Goal: Information Seeking & Learning: Find specific page/section

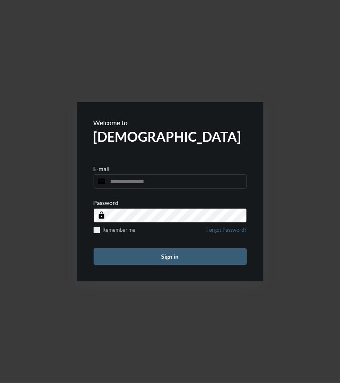
click at [147, 177] on input "email" at bounding box center [169, 182] width 153 height 14
type input "**********"
click at [93, 249] on button "Sign in" at bounding box center [169, 257] width 153 height 17
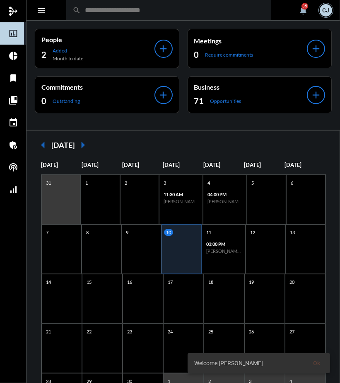
click at [155, 14] on input "text" at bounding box center [173, 10] width 184 height 7
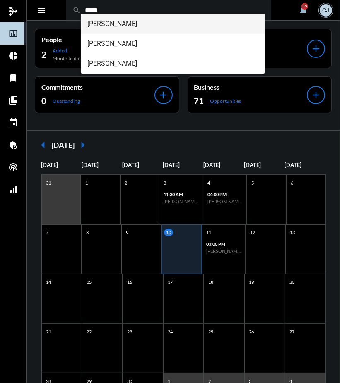
type input "*****"
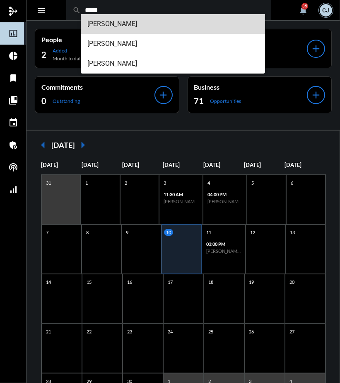
click at [117, 26] on span "[PERSON_NAME]" at bounding box center [172, 24] width 171 height 20
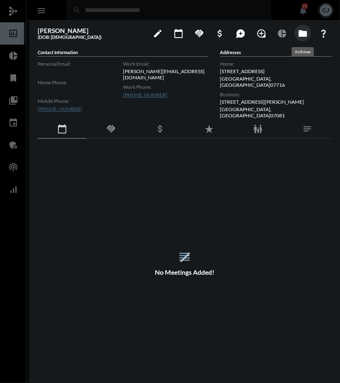
click at [302, 34] on mat-icon "folder" at bounding box center [302, 34] width 10 height 10
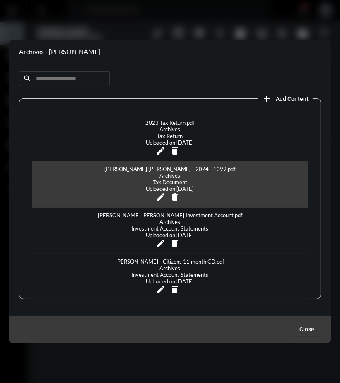
click at [143, 171] on div "[PERSON_NAME] [PERSON_NAME] - 2024 - 1099.pdf Archives Tax Document Uploaded on…" at bounding box center [170, 185] width 276 height 46
click at [147, 169] on div "[PERSON_NAME] [PERSON_NAME] - 2024 - 1099.pdf" at bounding box center [170, 169] width 135 height 7
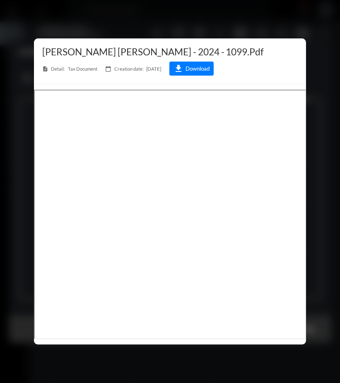
click at [277, 18] on div at bounding box center [170, 191] width 340 height 383
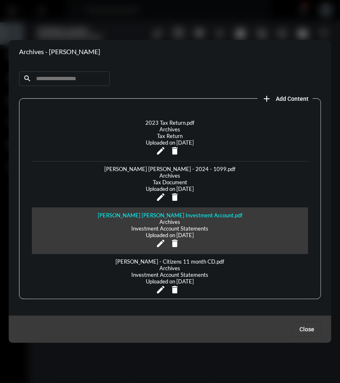
click at [159, 212] on div "[PERSON_NAME] [PERSON_NAME] Investment Account.pdf" at bounding box center [170, 215] width 148 height 7
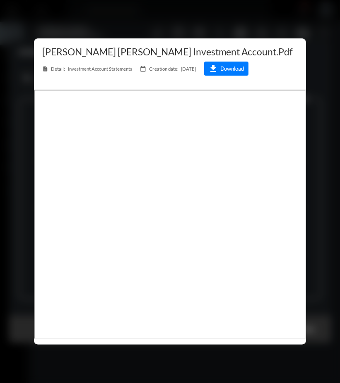
click at [160, 14] on div at bounding box center [170, 191] width 340 height 383
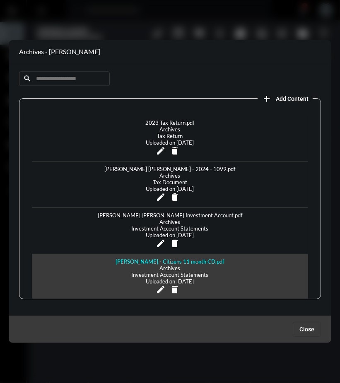
click at [162, 258] on div "[PERSON_NAME] - Citizens 11 month CD.pdf" at bounding box center [170, 261] width 112 height 7
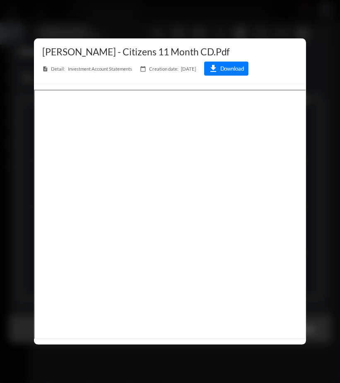
click at [222, 10] on div at bounding box center [170, 191] width 340 height 383
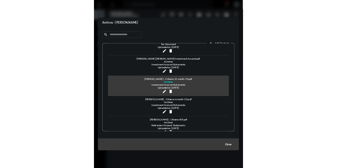
scroll to position [92, 0]
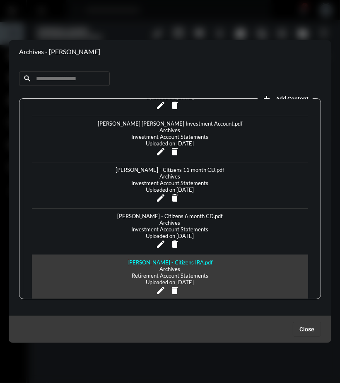
click at [183, 259] on div "[PERSON_NAME] - Citizens IRA.pdf" at bounding box center [169, 262] width 89 height 7
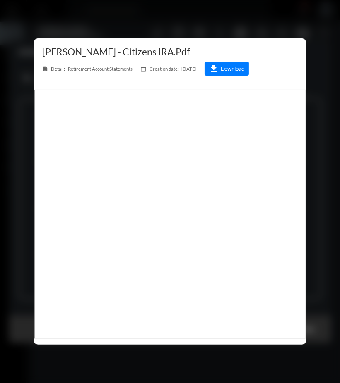
click at [215, 23] on div at bounding box center [170, 191] width 340 height 383
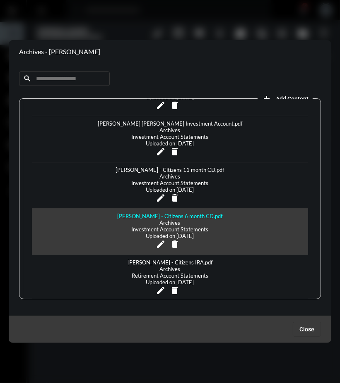
click at [191, 213] on div "[PERSON_NAME] - Citizens 6 month CD.pdf" at bounding box center [169, 216] width 109 height 7
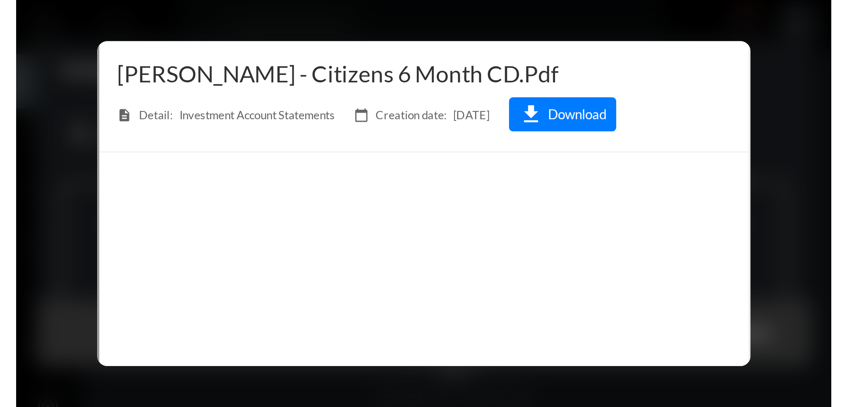
scroll to position [92, 0]
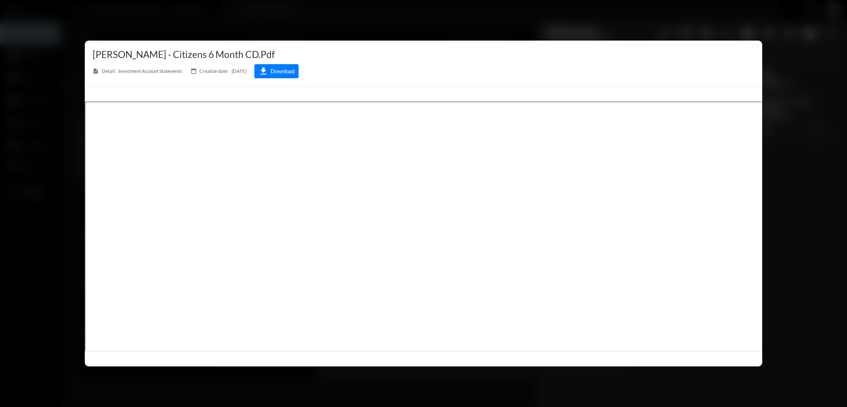
click at [339, 24] on div at bounding box center [423, 203] width 847 height 407
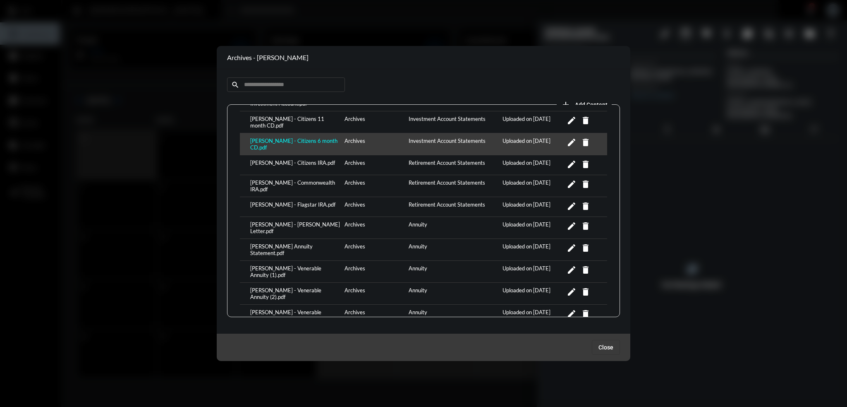
click at [297, 159] on div "[PERSON_NAME] - Citizens IRA.pdf" at bounding box center [295, 164] width 94 height 11
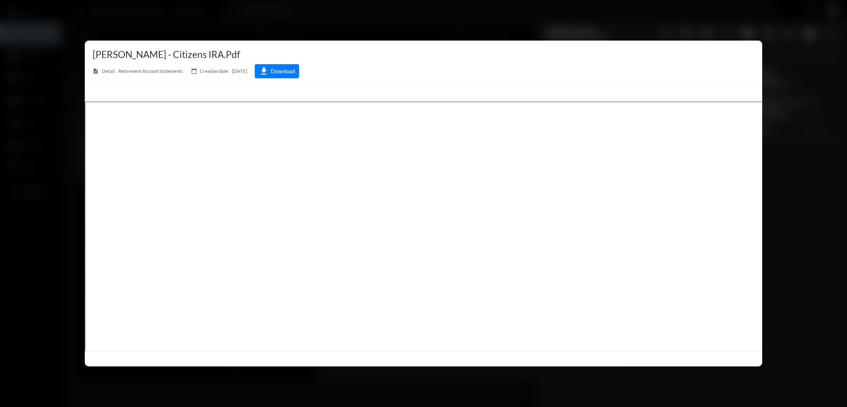
click at [339, 24] on div at bounding box center [423, 203] width 847 height 407
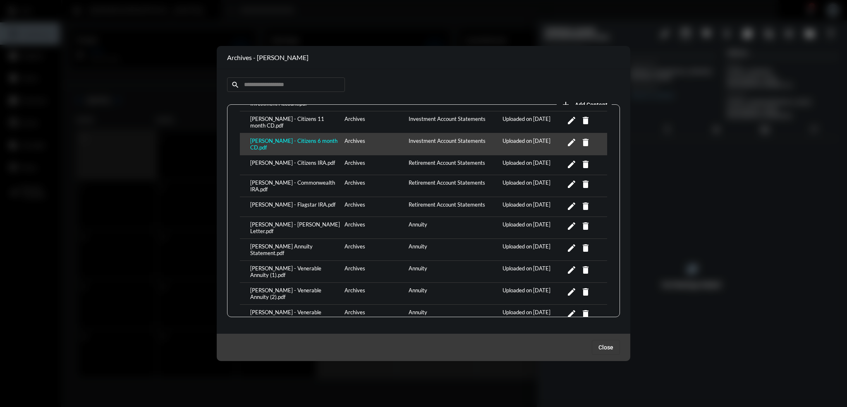
click at [298, 179] on div "[PERSON_NAME] - Commonwealth IRA.pdf" at bounding box center [295, 185] width 94 height 13
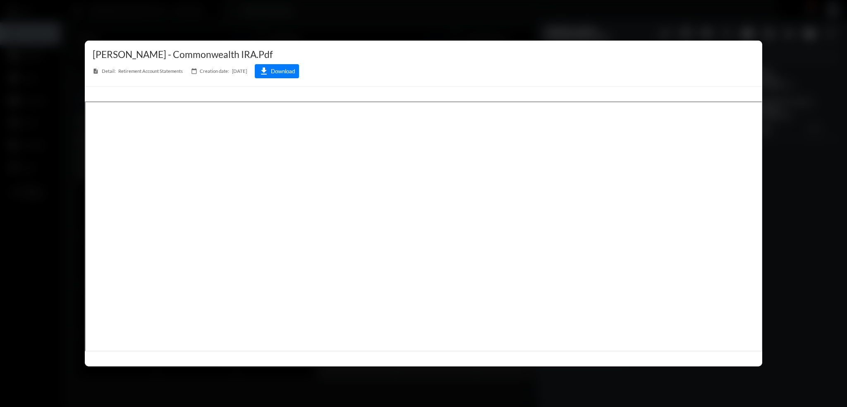
click at [339, 31] on div at bounding box center [423, 203] width 847 height 407
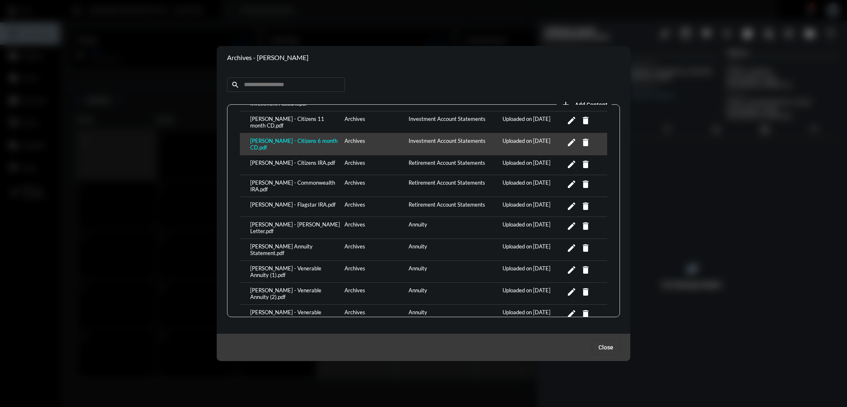
click at [303, 201] on div "[PERSON_NAME] - Flagstar IRA.pdf" at bounding box center [295, 206] width 94 height 11
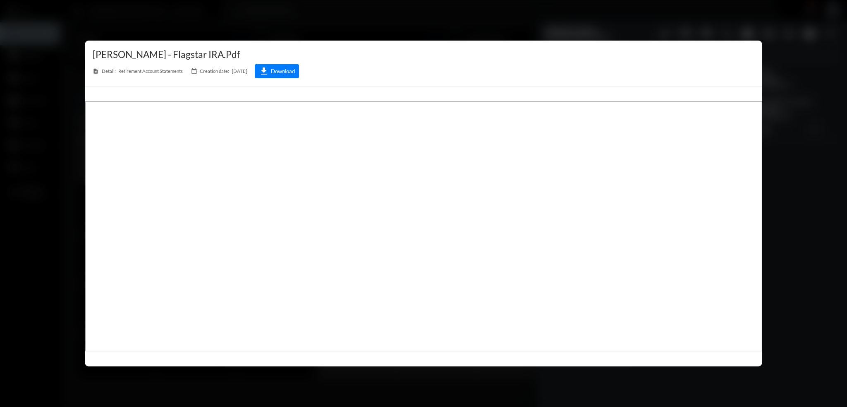
click at [339, 28] on div at bounding box center [423, 203] width 847 height 407
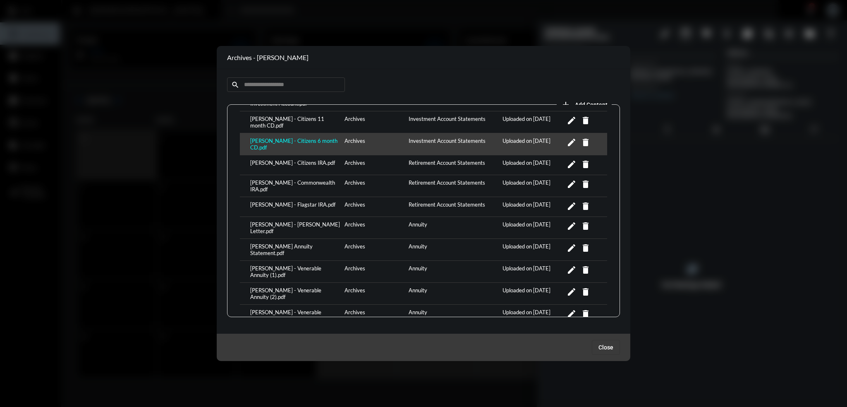
click at [294, 221] on div "[PERSON_NAME] - [PERSON_NAME] Letter.pdf" at bounding box center [295, 227] width 94 height 13
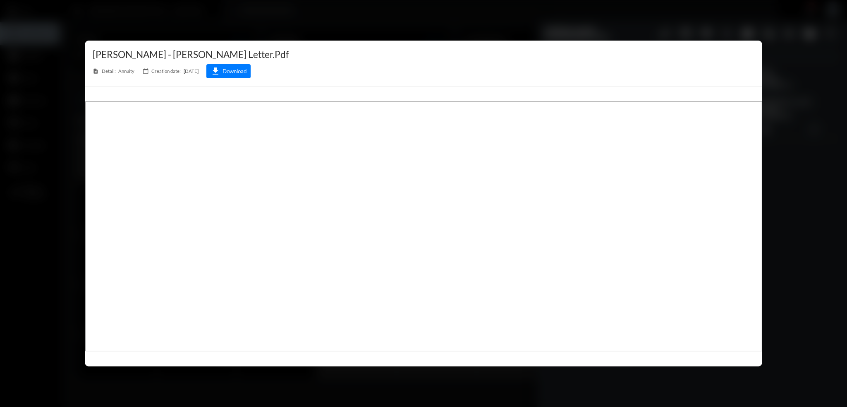
click at [339, 17] on div at bounding box center [423, 203] width 847 height 407
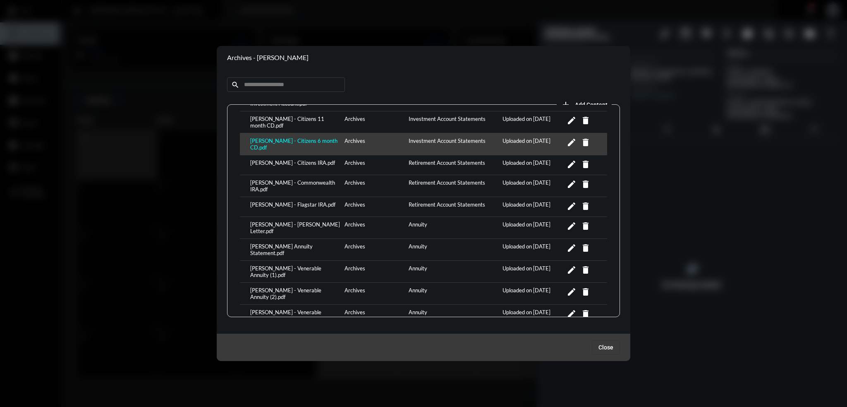
click at [288, 243] on div "[PERSON_NAME] Annuity Statement.pdf" at bounding box center [295, 249] width 94 height 13
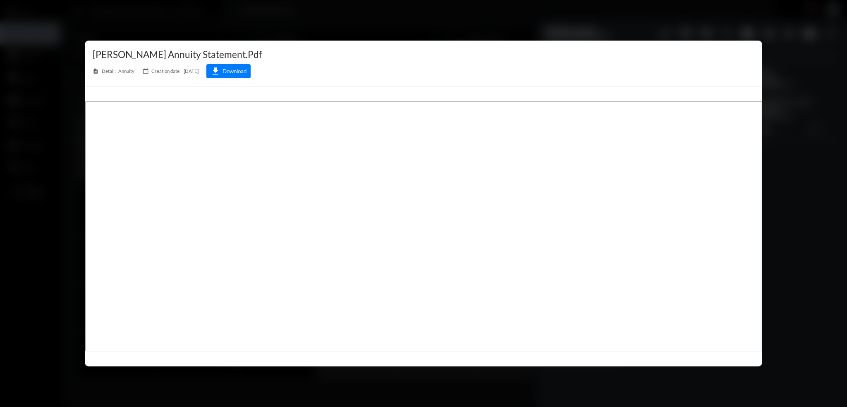
click at [339, 22] on div at bounding box center [423, 203] width 847 height 407
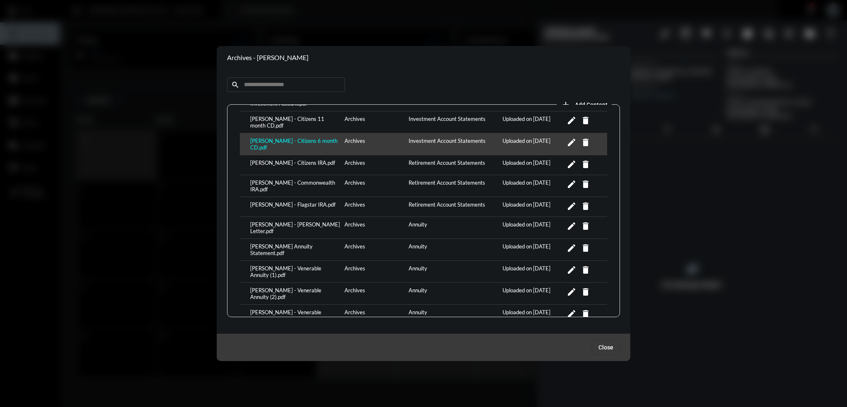
scroll to position [155, 0]
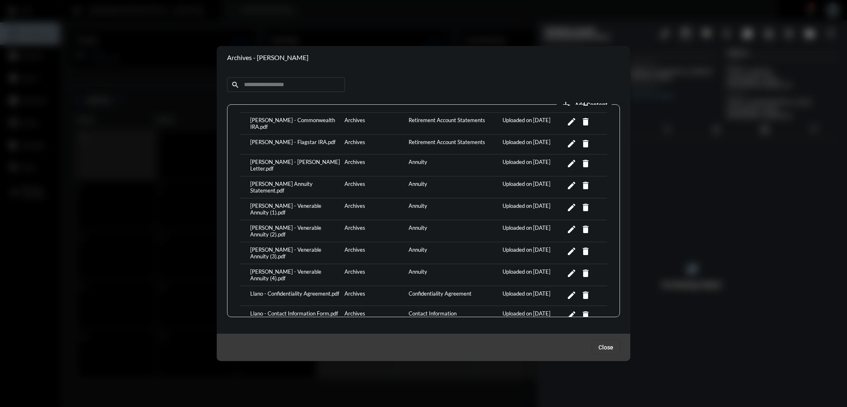
click at [317, 310] on div "Llano - Contact Information Form.pdf" at bounding box center [295, 315] width 94 height 11
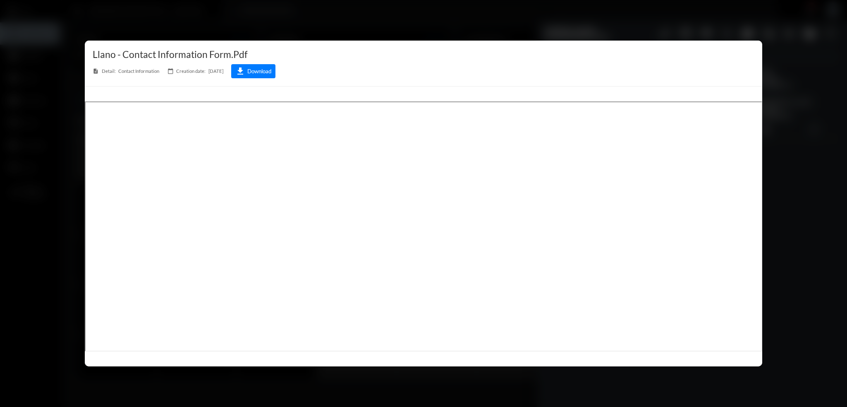
click at [339, 9] on div at bounding box center [423, 203] width 847 height 407
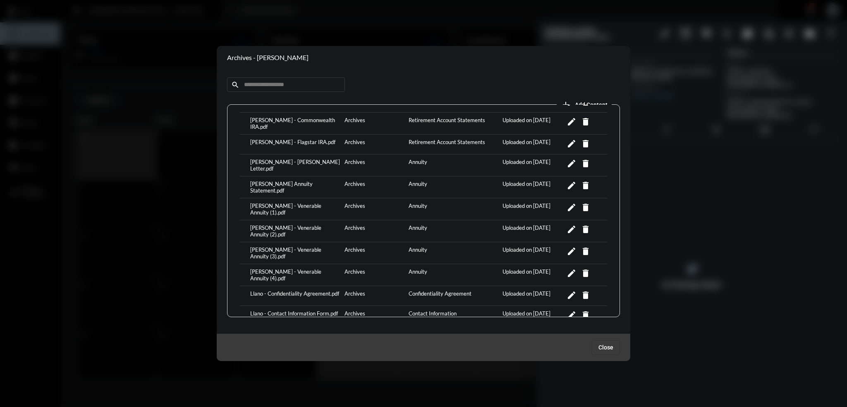
click at [319, 202] on div "[PERSON_NAME] - Venerable Annuity (1).pdf" at bounding box center [295, 208] width 94 height 13
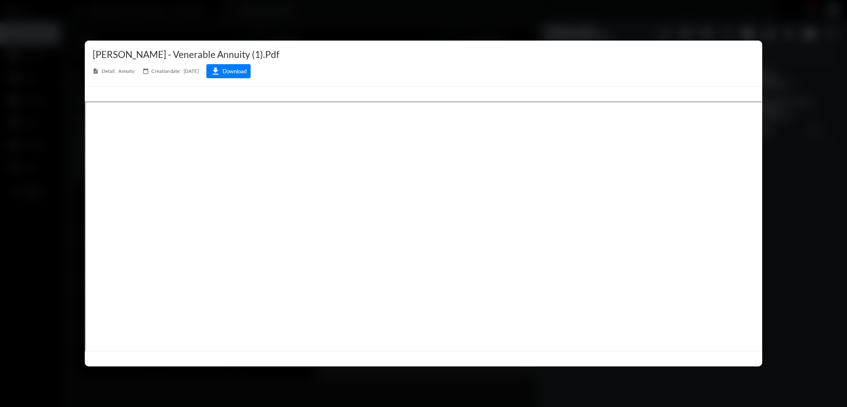
click at [339, 17] on div at bounding box center [423, 203] width 847 height 407
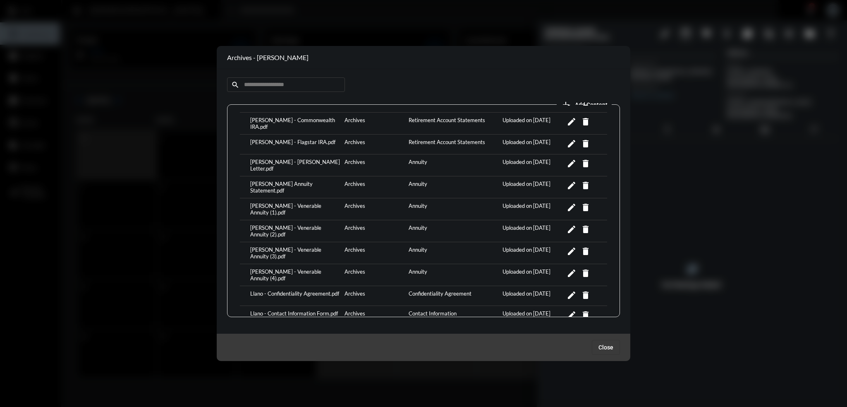
click at [309, 224] on div "[PERSON_NAME] - Venerable Annuity (2).pdf" at bounding box center [295, 230] width 94 height 13
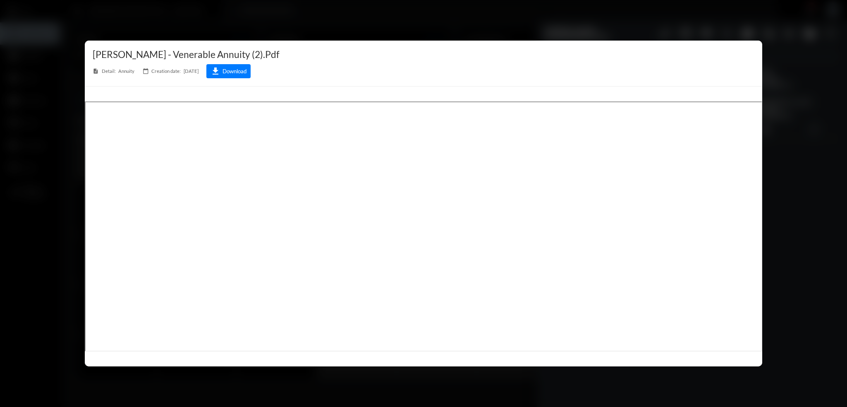
click at [339, 33] on div at bounding box center [423, 203] width 847 height 407
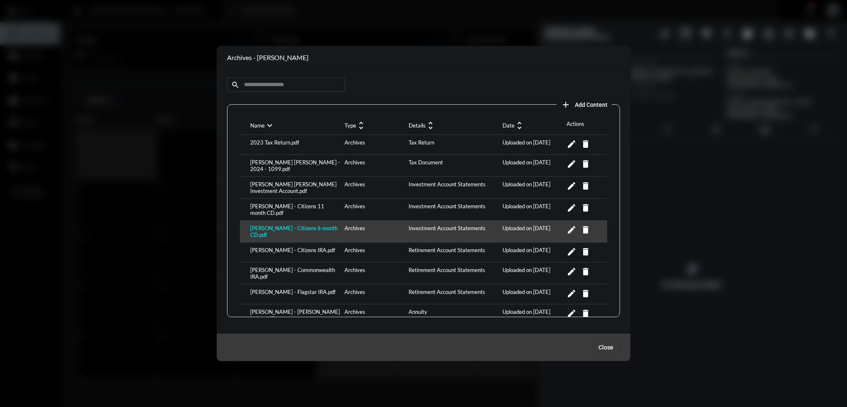
scroll to position [0, 0]
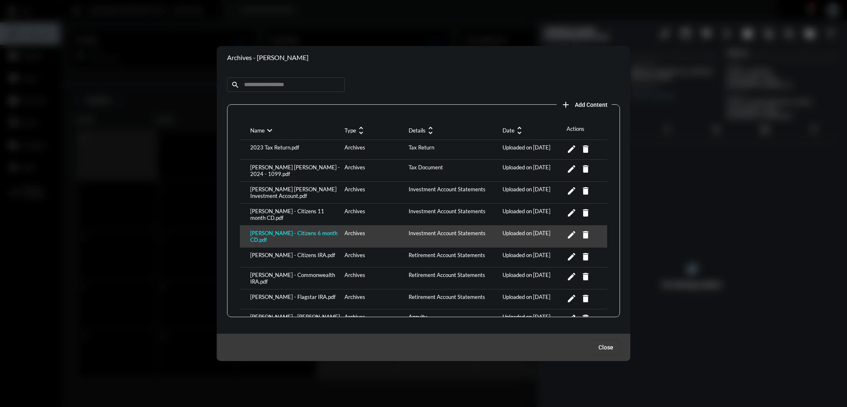
click at [266, 145] on div "2023 Tax Return.pdf" at bounding box center [295, 149] width 94 height 11
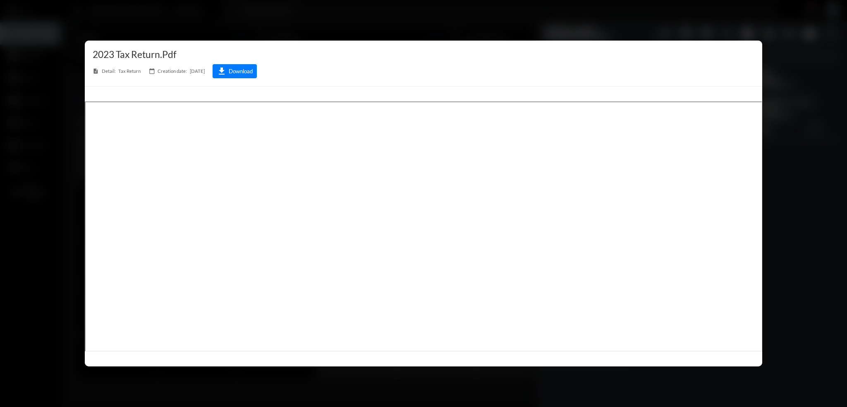
click at [339, 24] on div at bounding box center [423, 203] width 847 height 407
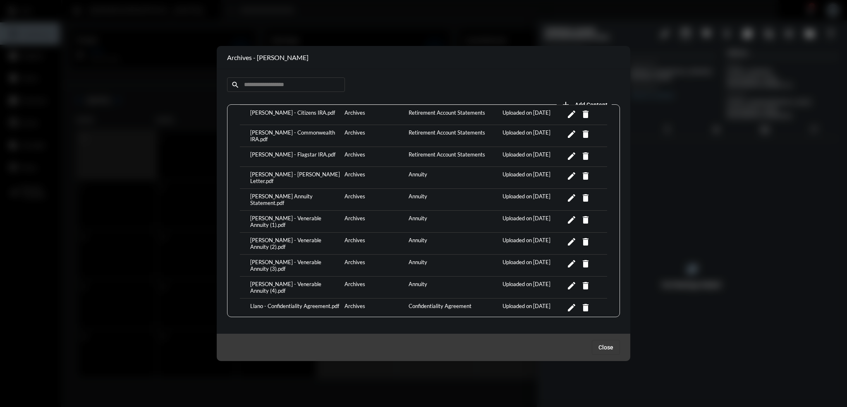
scroll to position [155, 0]
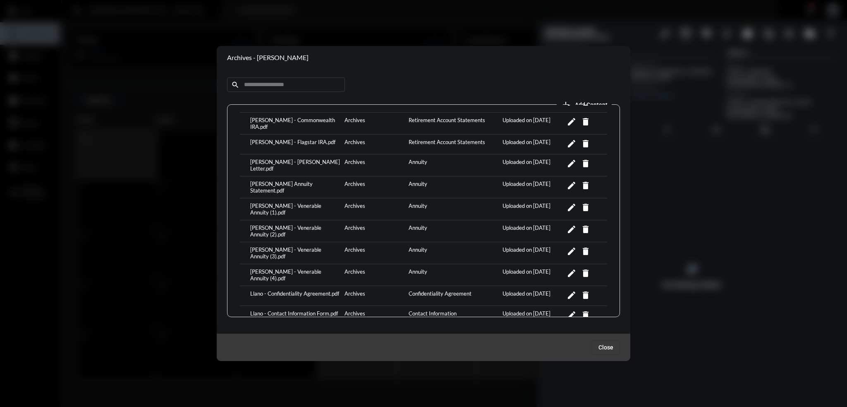
click at [316, 224] on div "[PERSON_NAME] - Venerable Annuity (2).pdf" at bounding box center [295, 230] width 94 height 13
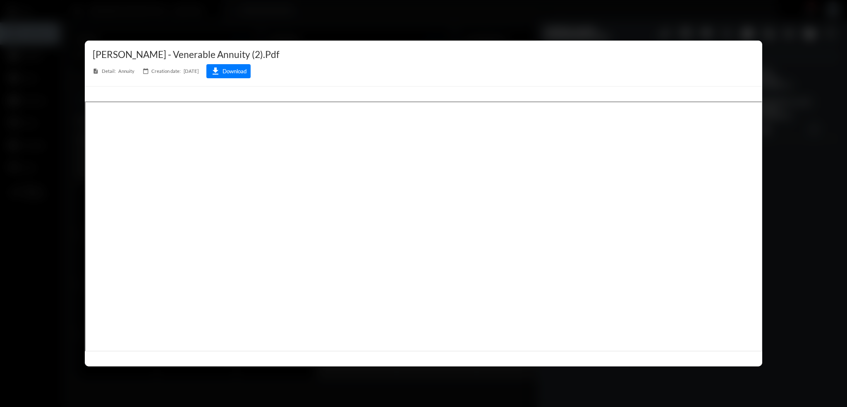
click at [339, 15] on div at bounding box center [423, 203] width 847 height 407
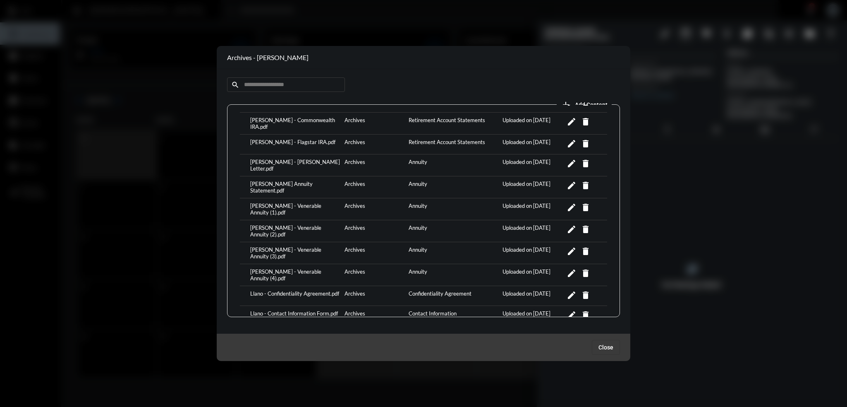
click at [313, 246] on div "[PERSON_NAME] - Venerable Annuity (3).pdf" at bounding box center [295, 252] width 94 height 13
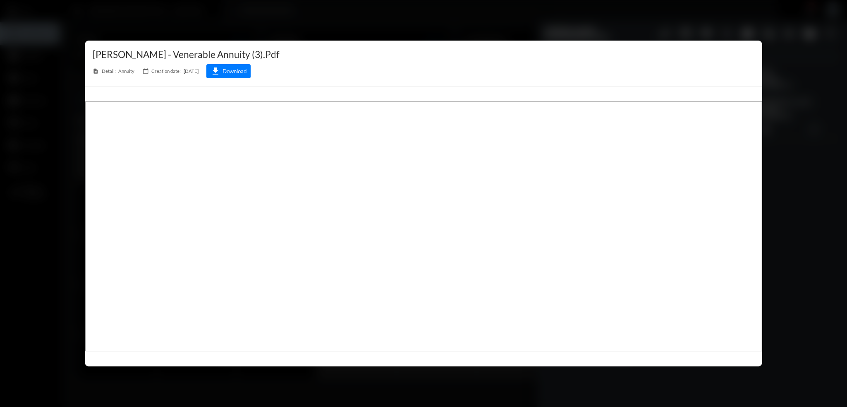
click at [339, 28] on div at bounding box center [423, 203] width 847 height 407
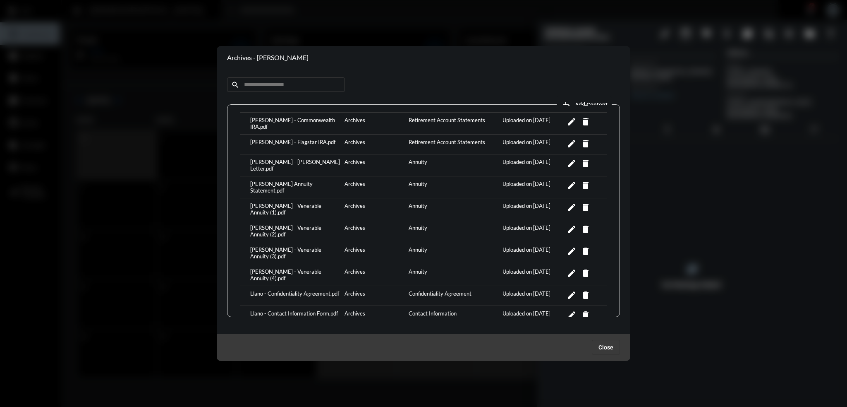
click at [309, 268] on div "[PERSON_NAME] - Venerable Annuity (4).pdf" at bounding box center [295, 274] width 94 height 13
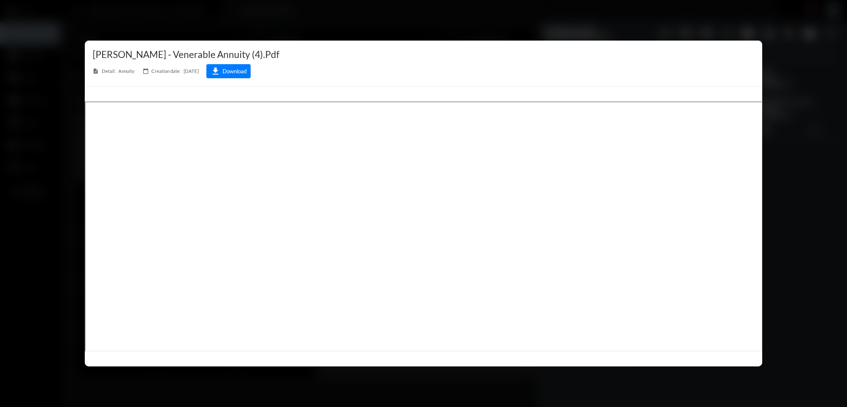
click at [339, 22] on div at bounding box center [423, 203] width 847 height 407
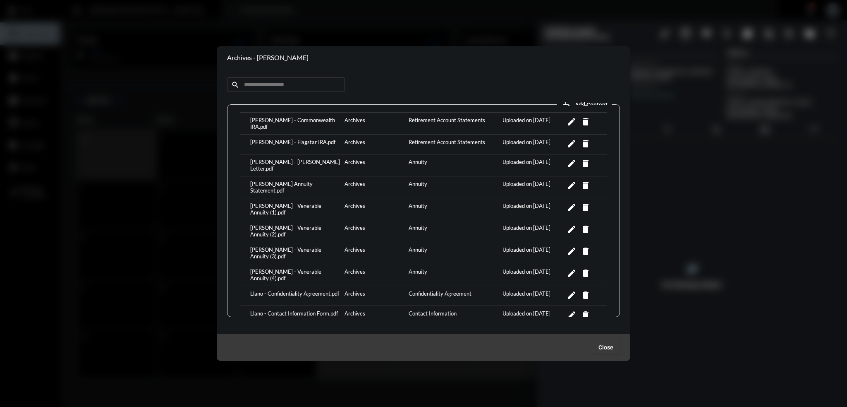
click at [298, 224] on div "[PERSON_NAME] - Venerable Annuity (2).pdf" at bounding box center [295, 230] width 94 height 13
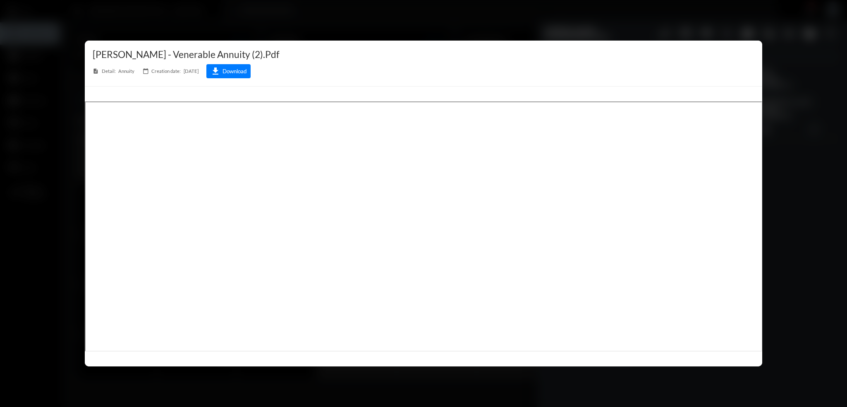
click at [339, 23] on div at bounding box center [423, 203] width 847 height 407
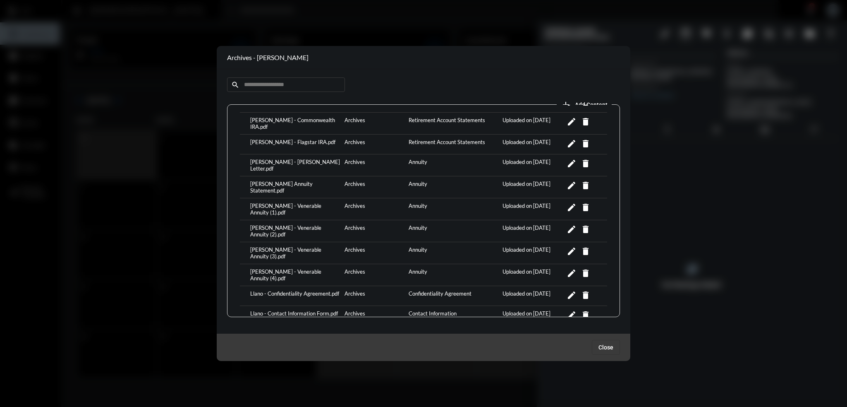
click at [300, 202] on div "[PERSON_NAME] - Venerable Annuity (1).pdf" at bounding box center [295, 208] width 94 height 13
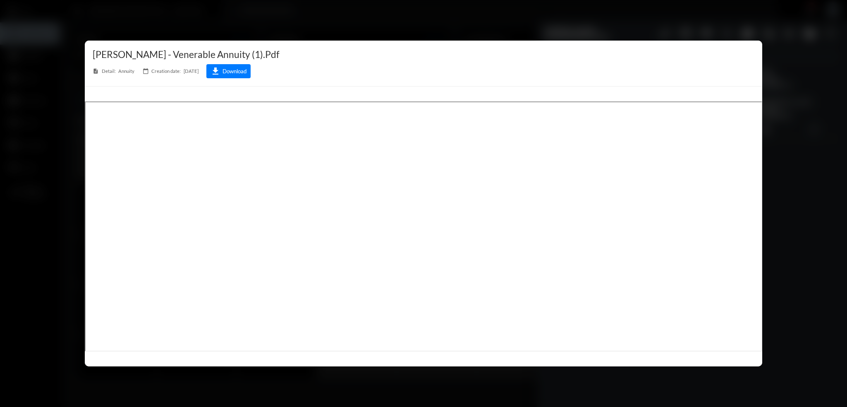
click at [339, 19] on div at bounding box center [423, 203] width 847 height 407
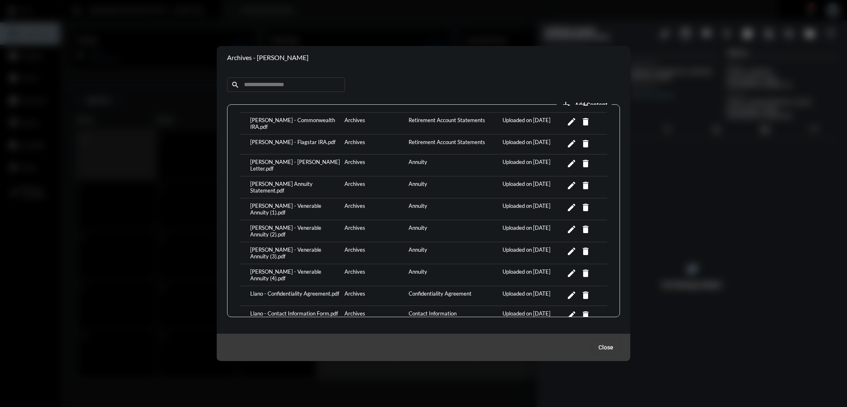
click at [306, 310] on div "Llano - Contact Information Form.pdf" at bounding box center [295, 315] width 94 height 11
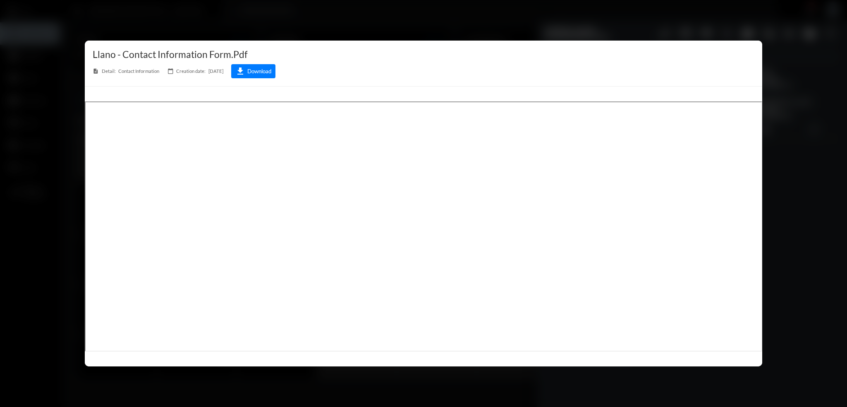
click at [339, 19] on div at bounding box center [423, 203] width 847 height 407
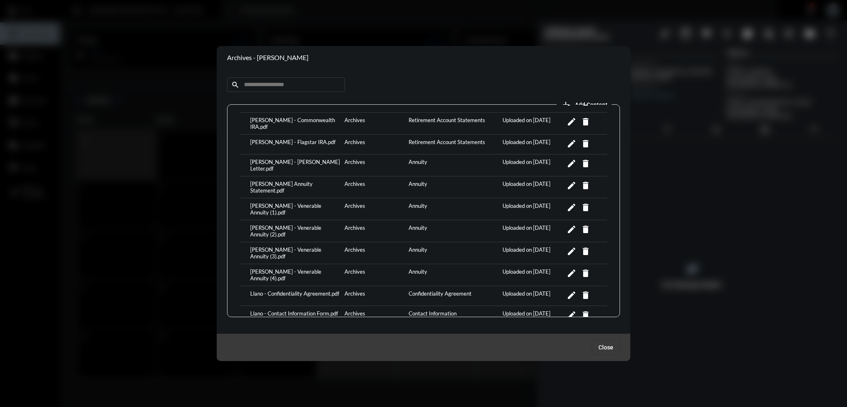
click at [306, 202] on div "[PERSON_NAME] - Venerable Annuity (1).pdf" at bounding box center [295, 208] width 94 height 13
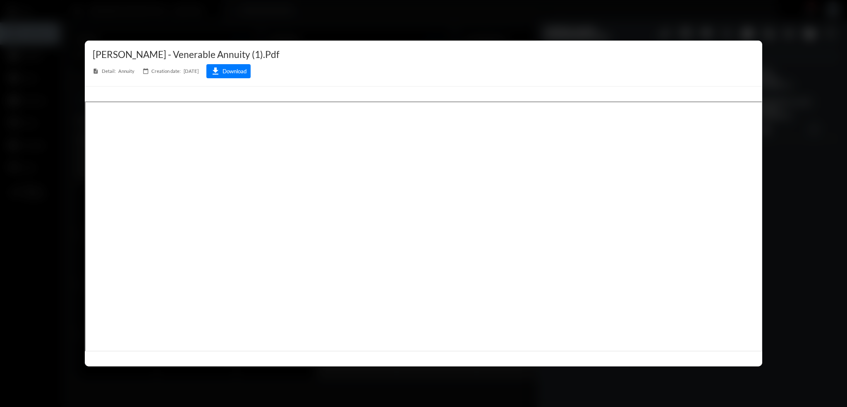
click at [339, 8] on div at bounding box center [423, 203] width 847 height 407
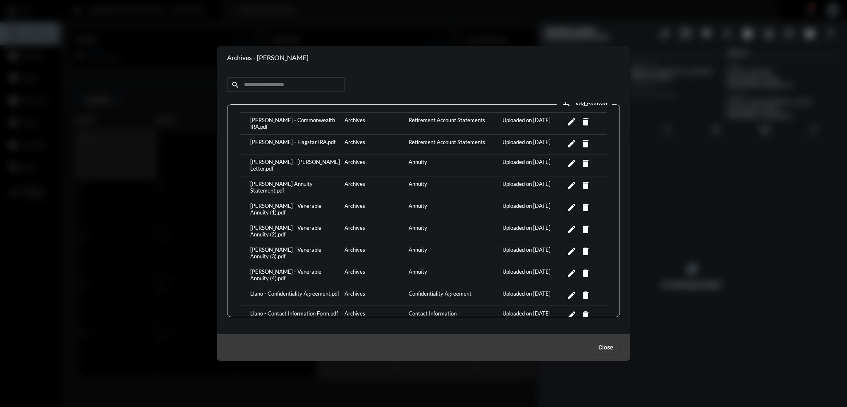
click at [315, 224] on div "[PERSON_NAME] - Venerable Annuity (2).pdf" at bounding box center [295, 230] width 94 height 13
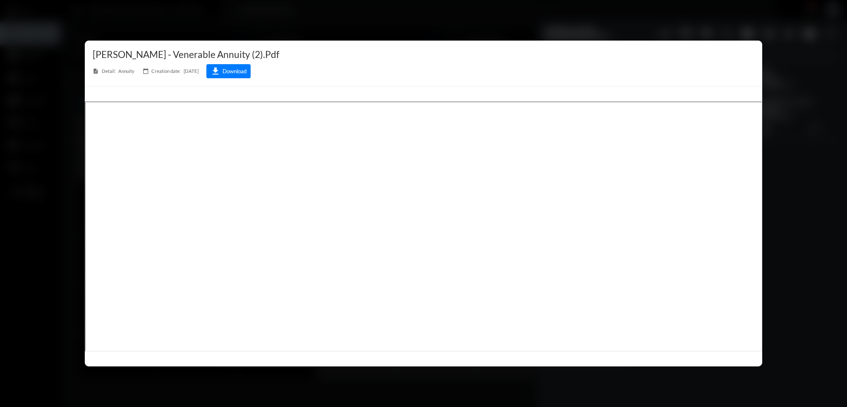
click at [335, 23] on div at bounding box center [423, 203] width 847 height 407
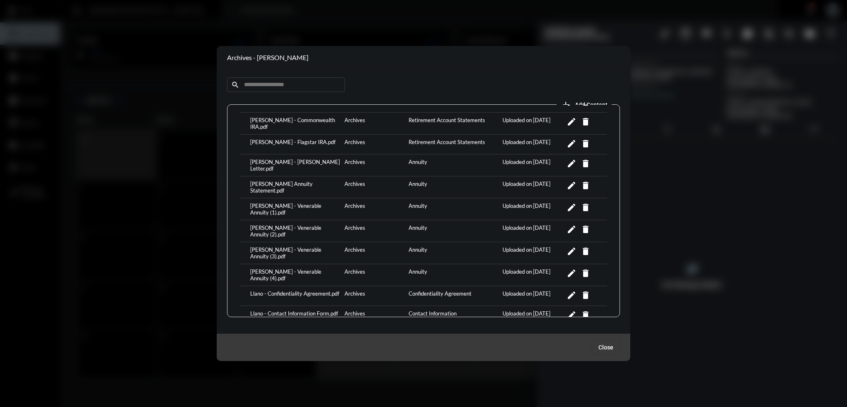
click at [309, 246] on div "[PERSON_NAME] - Venerable Annuity (3).pdf" at bounding box center [295, 252] width 94 height 13
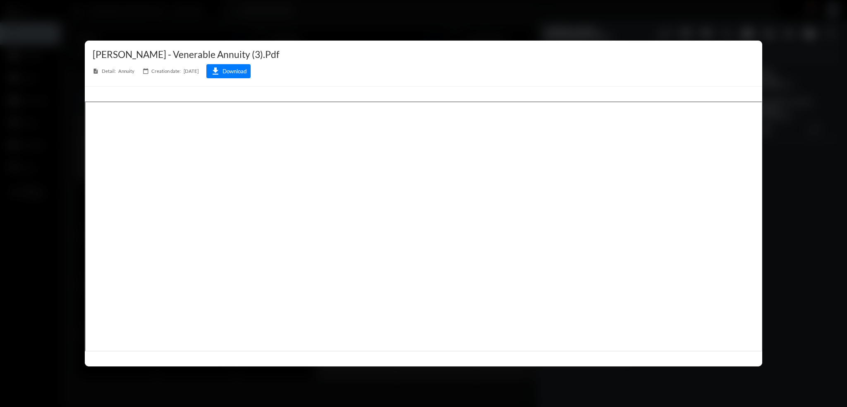
click at [339, 26] on div at bounding box center [423, 203] width 847 height 407
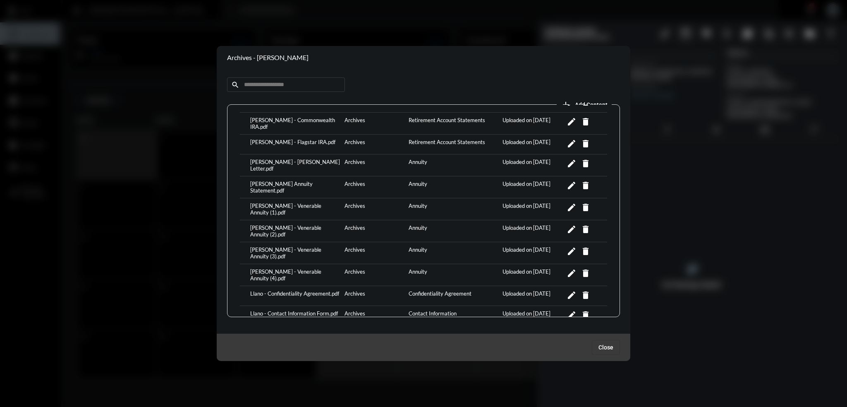
click at [313, 268] on div "[PERSON_NAME] - Venerable Annuity (4).pdf" at bounding box center [295, 274] width 94 height 13
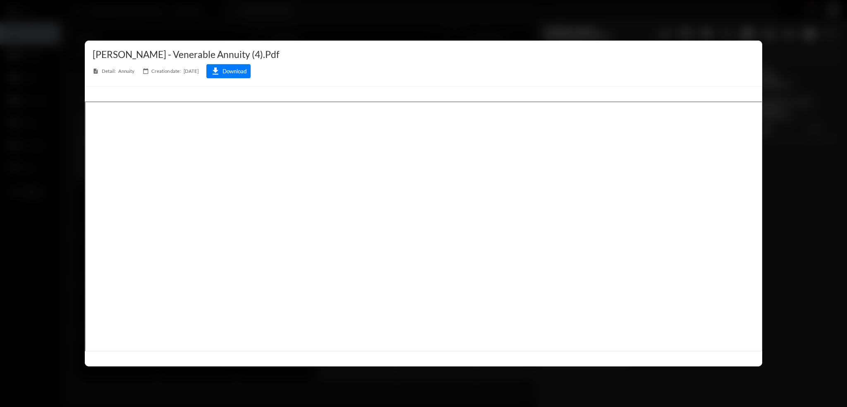
click at [339, 28] on div at bounding box center [423, 203] width 847 height 407
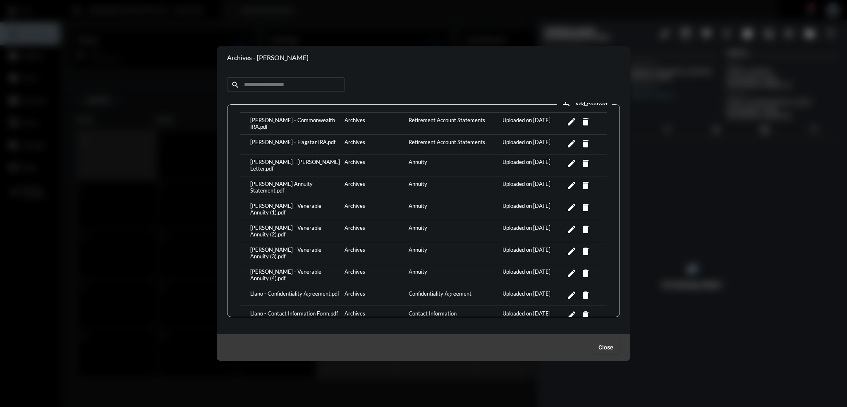
click at [339, 124] on div at bounding box center [423, 203] width 847 height 407
click at [339, 345] on span "Close" at bounding box center [605, 347] width 15 height 7
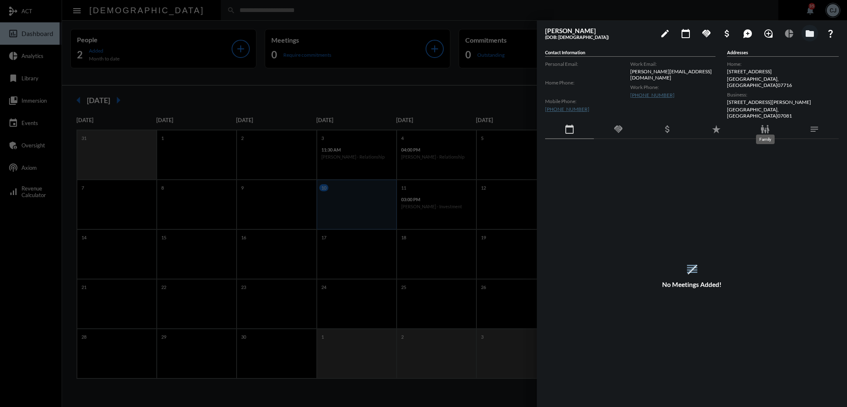
click at [339, 125] on mat-icon "family_restroom" at bounding box center [765, 129] width 10 height 10
click at [339, 166] on td "[PERSON_NAME]" at bounding box center [618, 172] width 147 height 20
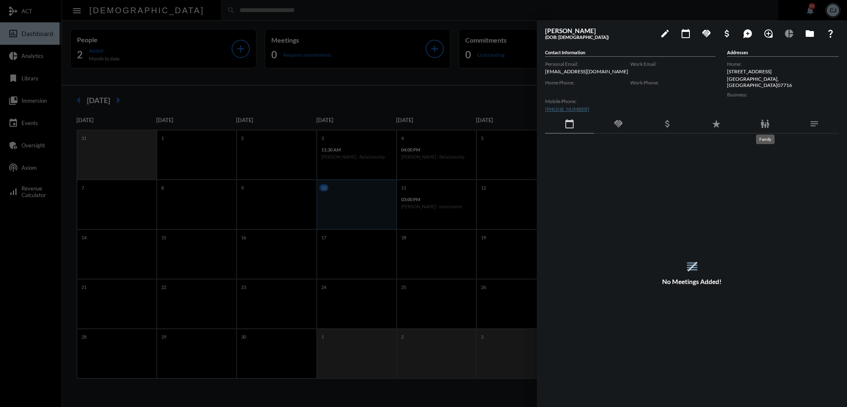
click at [339, 122] on mat-icon "family_restroom" at bounding box center [765, 124] width 10 height 10
click at [339, 29] on button "folder" at bounding box center [809, 33] width 17 height 17
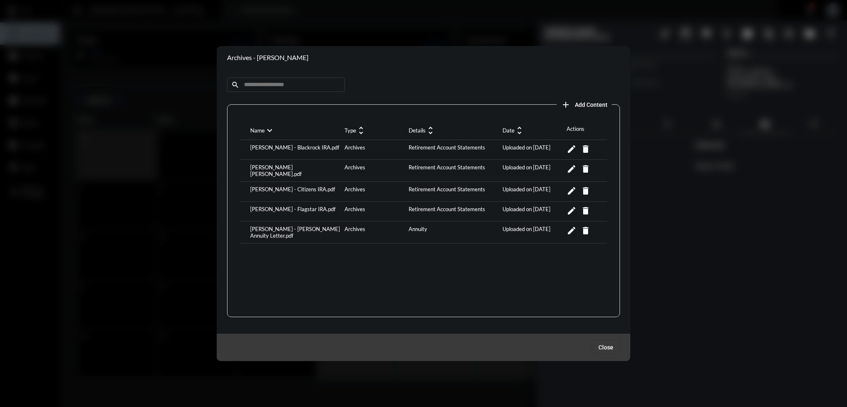
click at [306, 151] on div "[PERSON_NAME] - Blackrock IRA.pdf" at bounding box center [295, 149] width 94 height 11
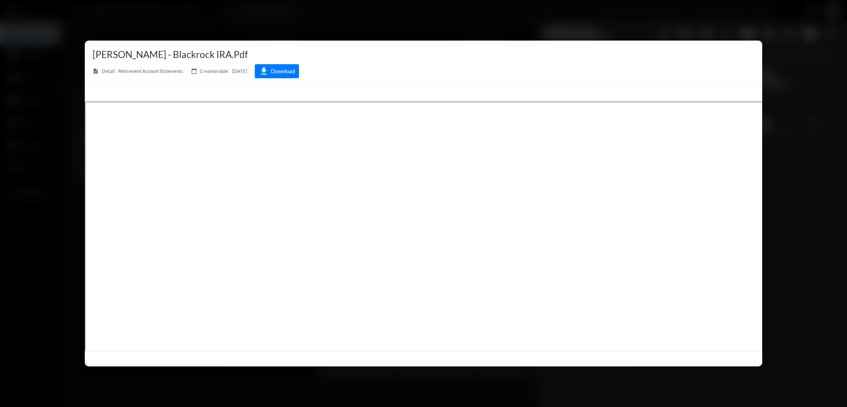
click at [339, 239] on div at bounding box center [423, 203] width 847 height 407
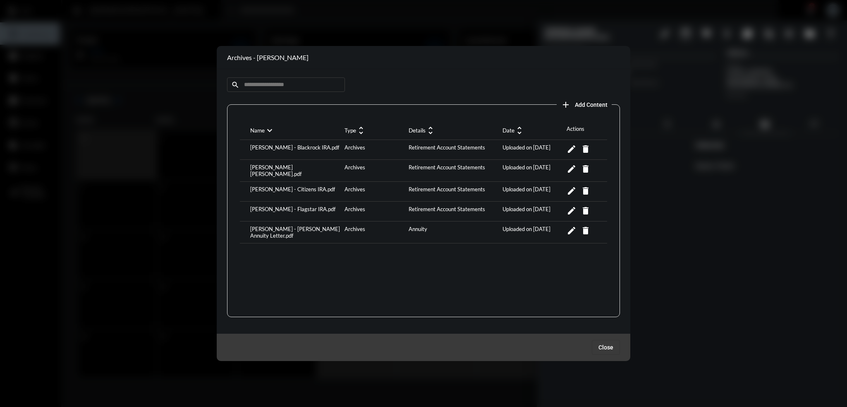
click at [313, 168] on div "[PERSON_NAME] [PERSON_NAME].pdf" at bounding box center [295, 170] width 94 height 13
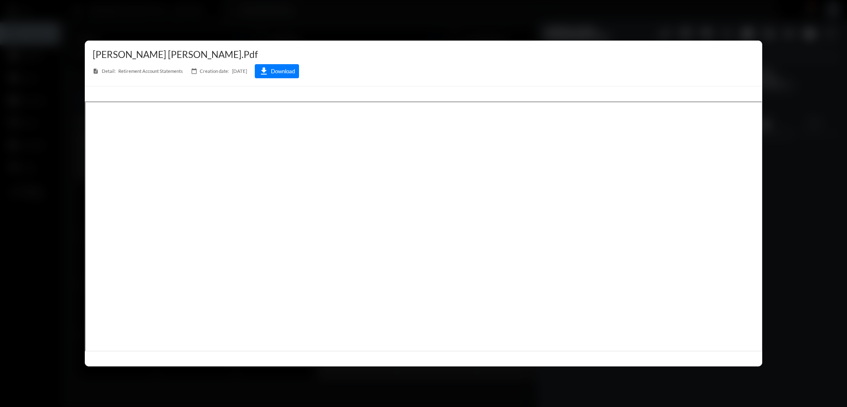
click at [339, 26] on div at bounding box center [423, 203] width 847 height 407
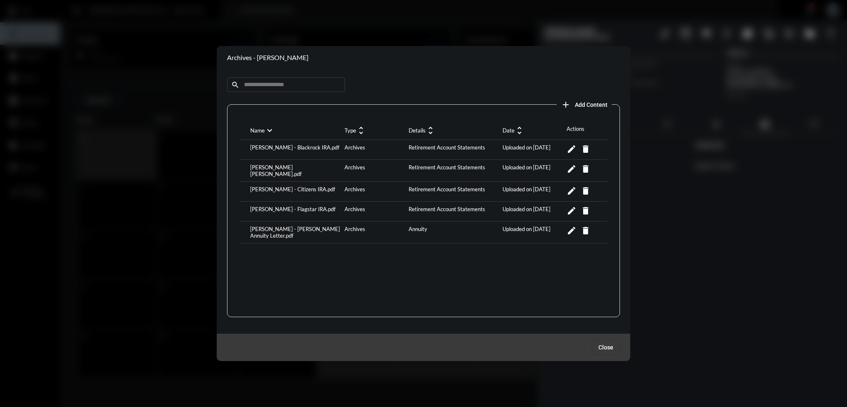
click at [282, 182] on div "[PERSON_NAME] - Citizens IRA.pdf Archives Retirement Account Statements Uploade…" at bounding box center [423, 192] width 367 height 20
click at [285, 187] on div "[PERSON_NAME] - Citizens IRA.pdf" at bounding box center [295, 191] width 94 height 11
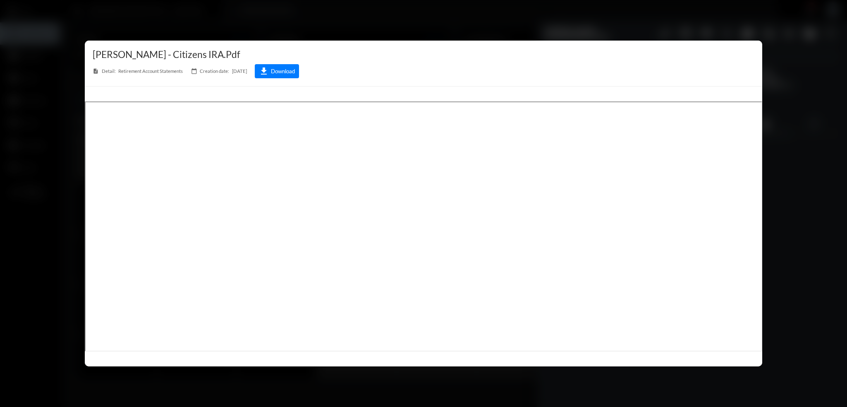
click at [265, 26] on div at bounding box center [423, 203] width 847 height 407
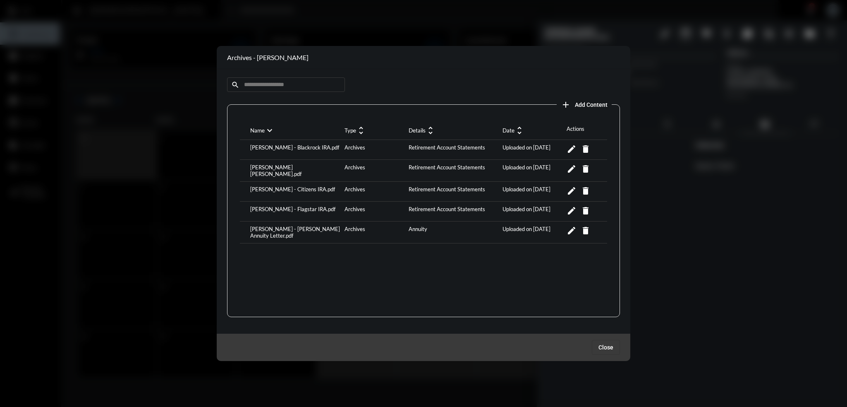
click at [304, 186] on div "[PERSON_NAME] - Citizens IRA.pdf" at bounding box center [295, 191] width 94 height 11
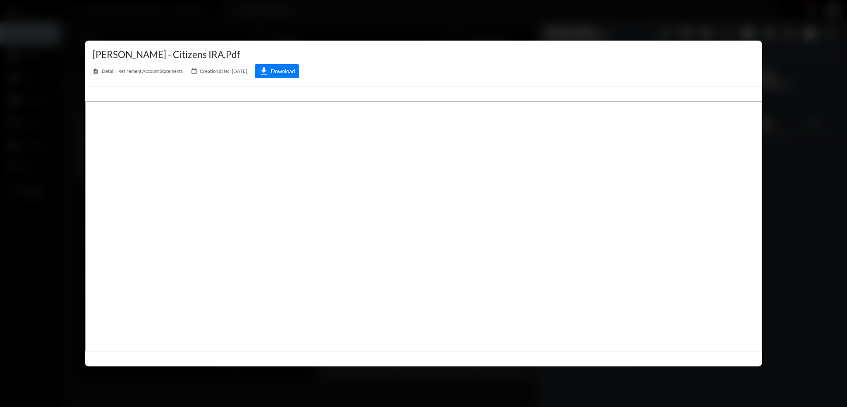
click at [242, 24] on div at bounding box center [423, 203] width 847 height 407
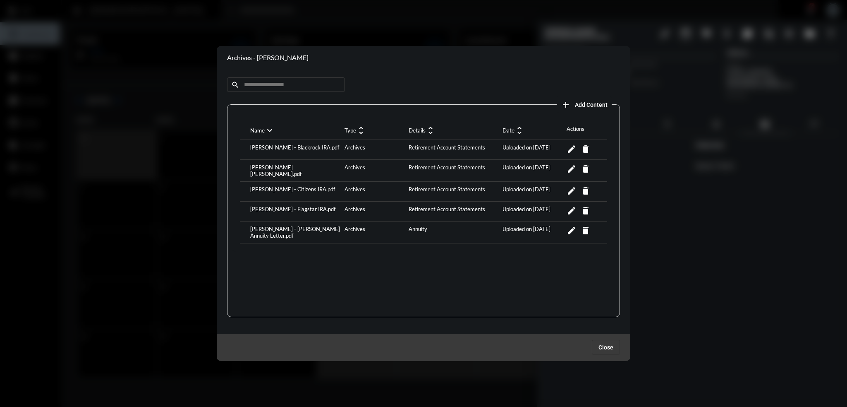
click at [289, 225] on div "[PERSON_NAME] - [PERSON_NAME] Annuity Letter.pdf" at bounding box center [295, 231] width 94 height 13
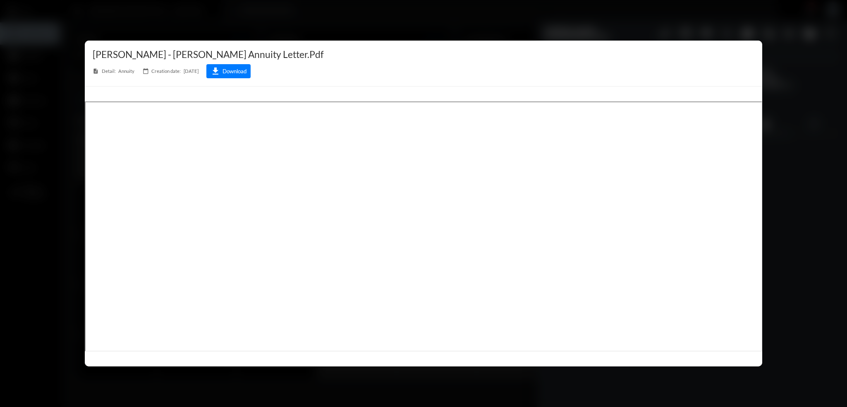
click at [42, 173] on div at bounding box center [423, 203] width 847 height 407
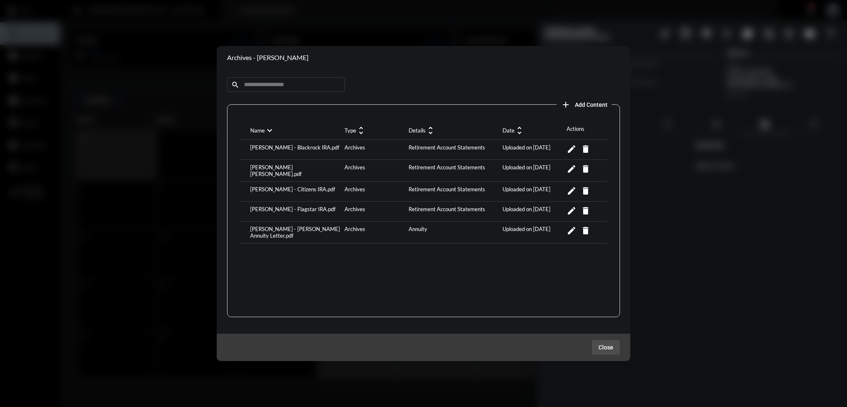
click at [339, 344] on span "Close" at bounding box center [605, 347] width 15 height 7
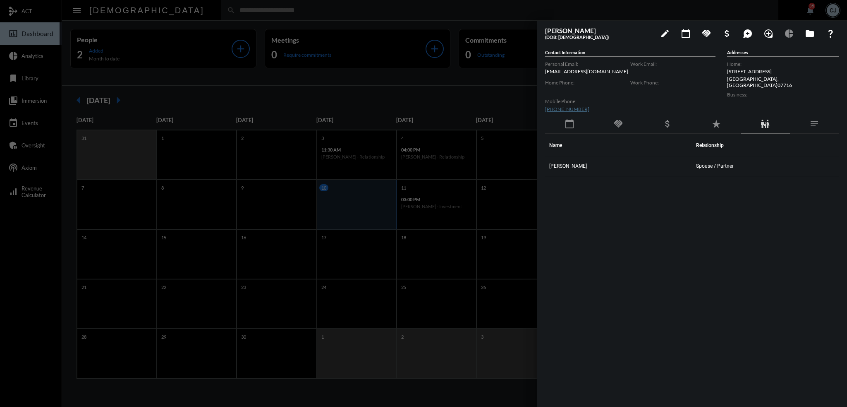
click at [339, 344] on div "Name Relationship [PERSON_NAME] Spouse / Partner" at bounding box center [692, 259] width 294 height 251
click at [339, 161] on td "[PERSON_NAME]" at bounding box center [618, 167] width 147 height 20
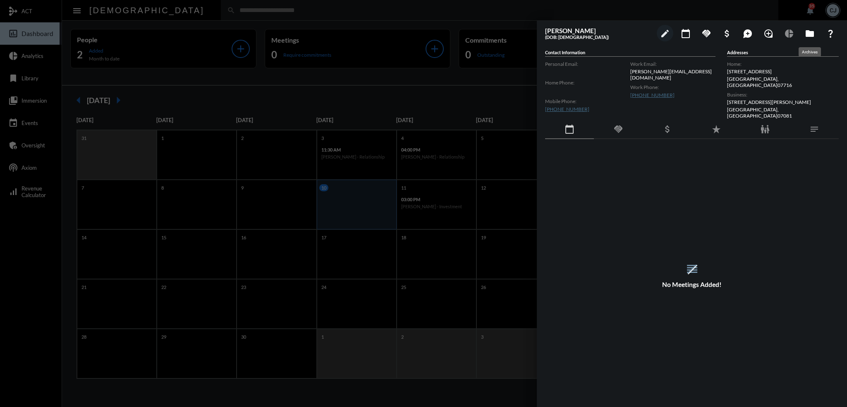
click at [339, 34] on mat-icon "folder" at bounding box center [810, 34] width 10 height 10
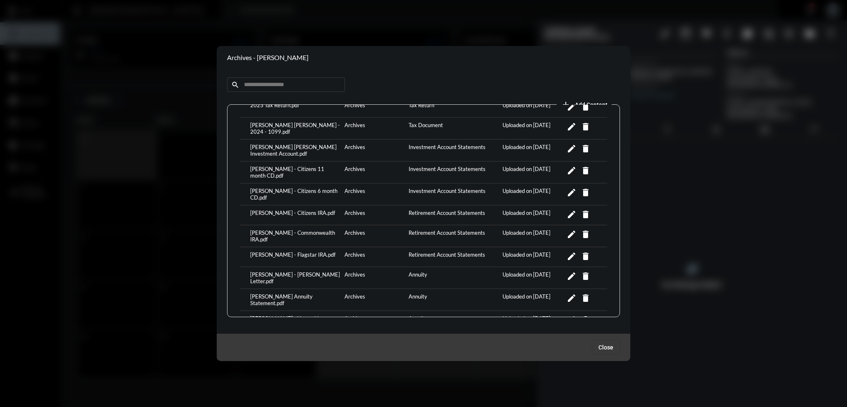
scroll to position [0, 0]
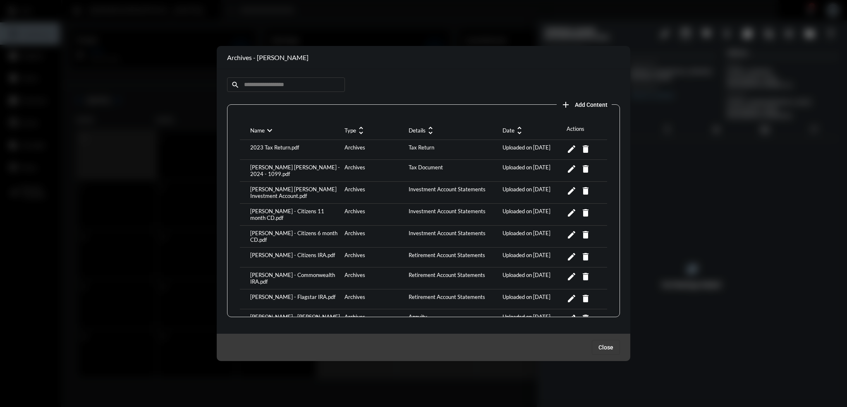
click at [275, 145] on div "2023 Tax Return.pdf" at bounding box center [295, 149] width 94 height 11
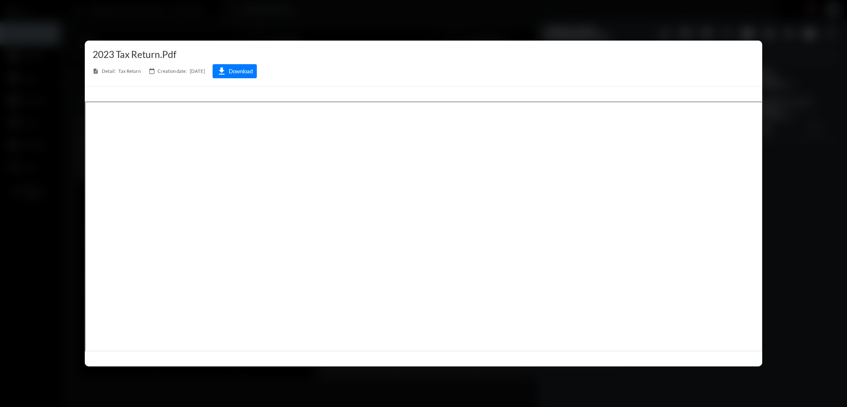
click at [339, 13] on div at bounding box center [423, 203] width 847 height 407
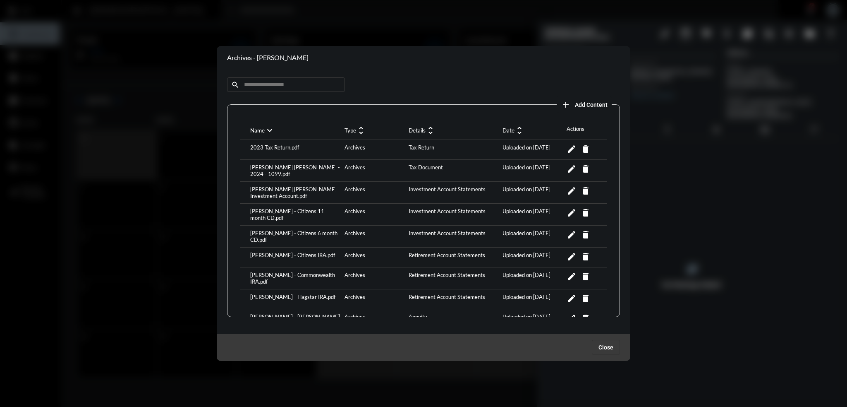
click at [286, 166] on div "[PERSON_NAME] [PERSON_NAME] - 2024 - 1099.pdf" at bounding box center [295, 170] width 94 height 13
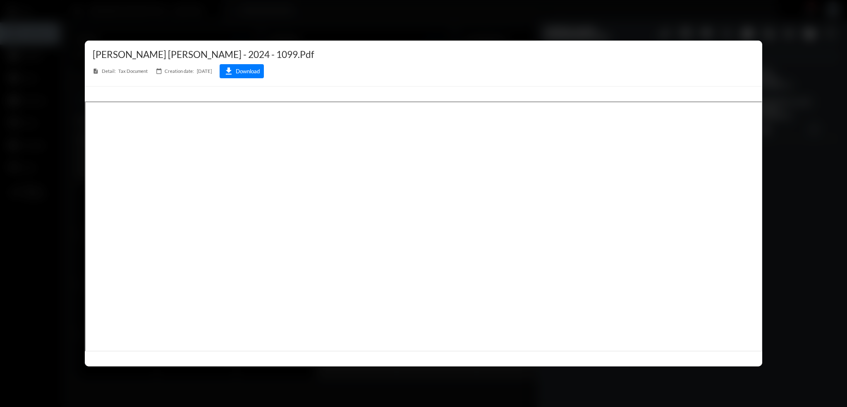
click at [339, 22] on div at bounding box center [423, 203] width 847 height 407
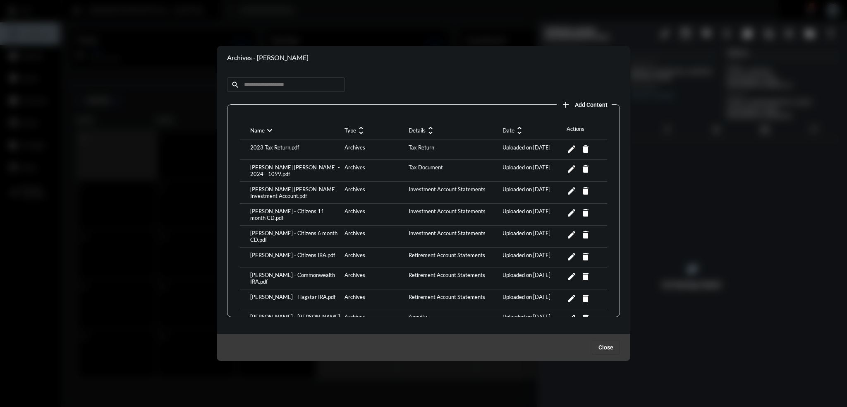
click at [273, 194] on div "[PERSON_NAME] [PERSON_NAME] Investment Account.pdf" at bounding box center [295, 192] width 94 height 13
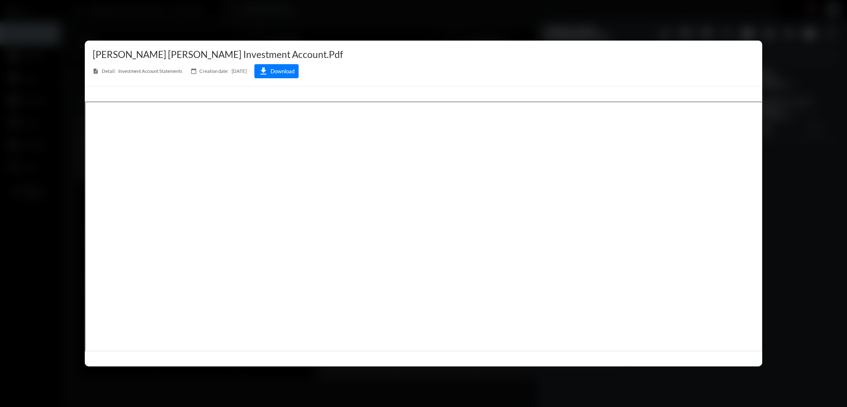
click at [339, 27] on div at bounding box center [423, 203] width 847 height 407
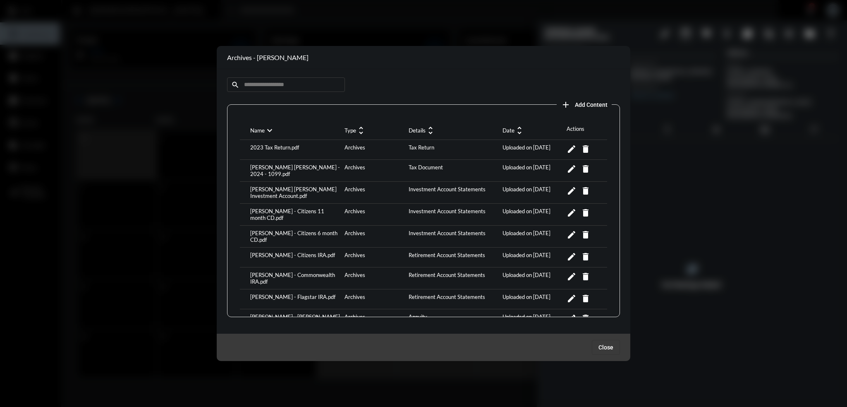
click at [313, 209] on div "[PERSON_NAME] - Citizens 11 month CD.pdf" at bounding box center [295, 214] width 94 height 13
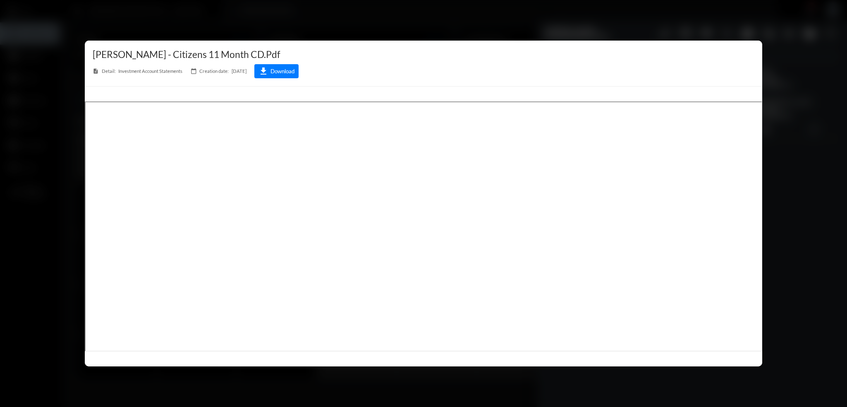
click at [339, 12] on div at bounding box center [423, 203] width 847 height 407
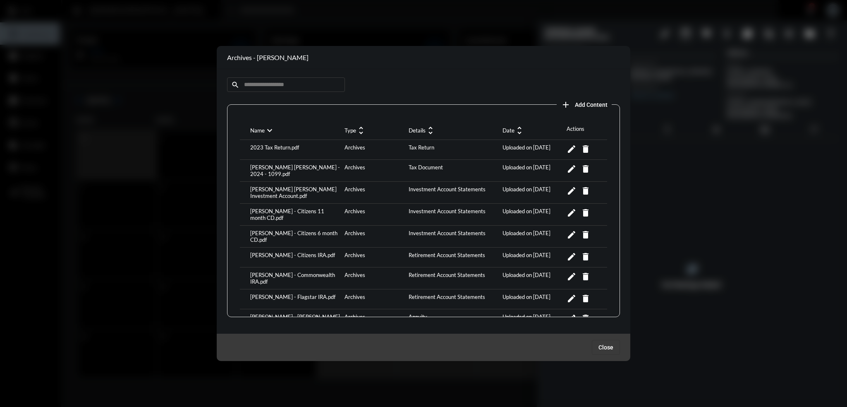
click at [282, 230] on div "[PERSON_NAME] - Citizens 6 month CD.pdf" at bounding box center [295, 236] width 94 height 13
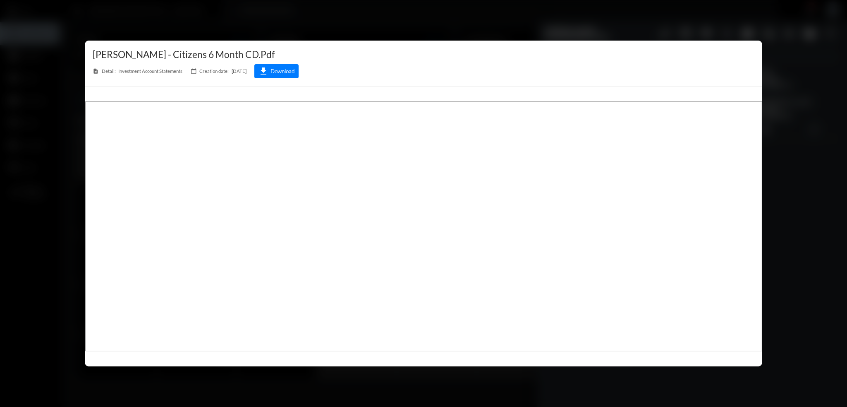
click at [339, 29] on div at bounding box center [423, 203] width 847 height 407
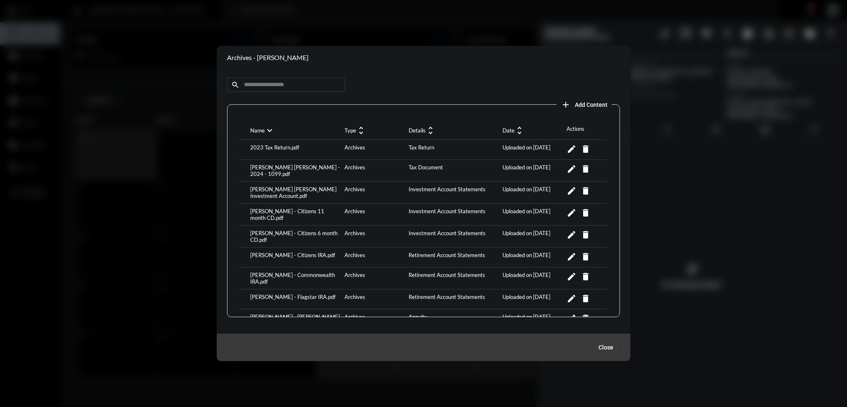
click at [301, 251] on div "[PERSON_NAME] - Citizens IRA.pdf" at bounding box center [295, 256] width 94 height 11
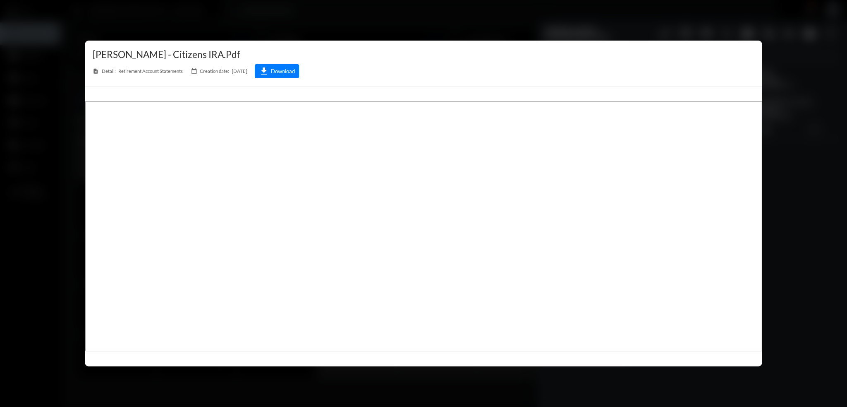
click at [339, 17] on div at bounding box center [423, 203] width 847 height 407
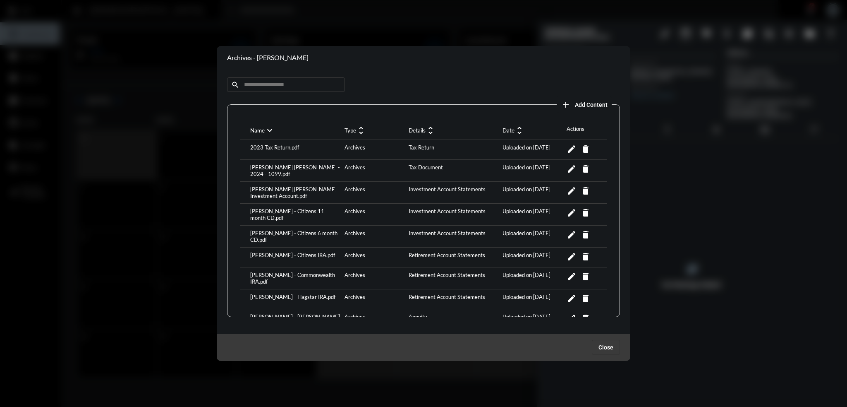
click at [300, 271] on div "[PERSON_NAME] - Commonwealth IRA.pdf" at bounding box center [295, 277] width 94 height 13
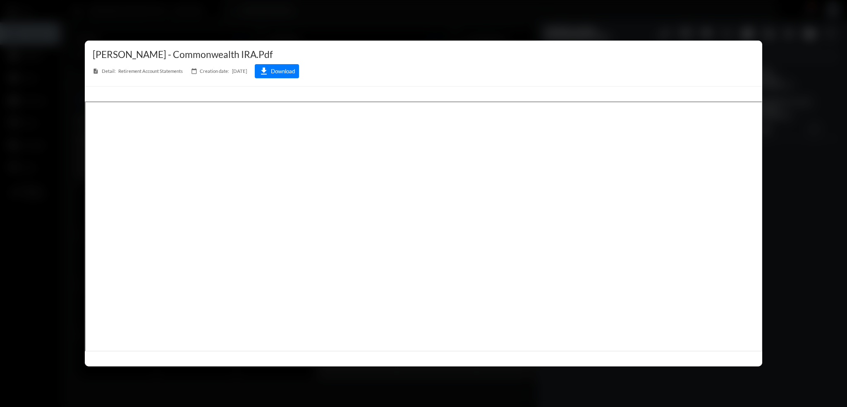
click at [339, 23] on div at bounding box center [423, 203] width 847 height 407
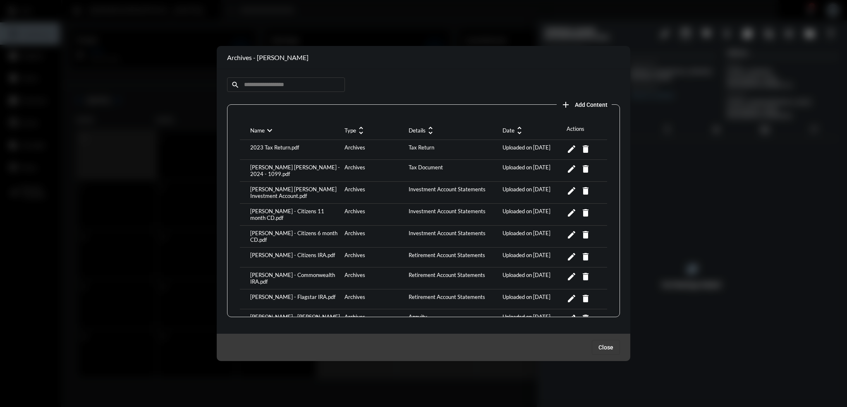
click at [297, 293] on div "[PERSON_NAME] - Flagstar IRA.pdf" at bounding box center [295, 298] width 94 height 11
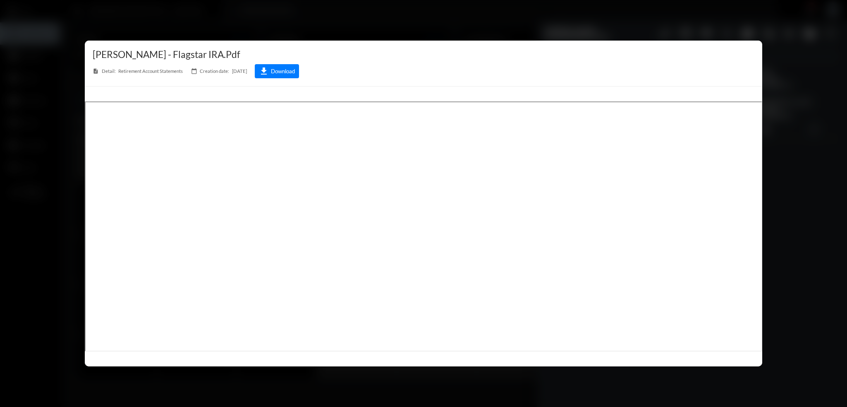
click at [339, 28] on div at bounding box center [423, 203] width 847 height 407
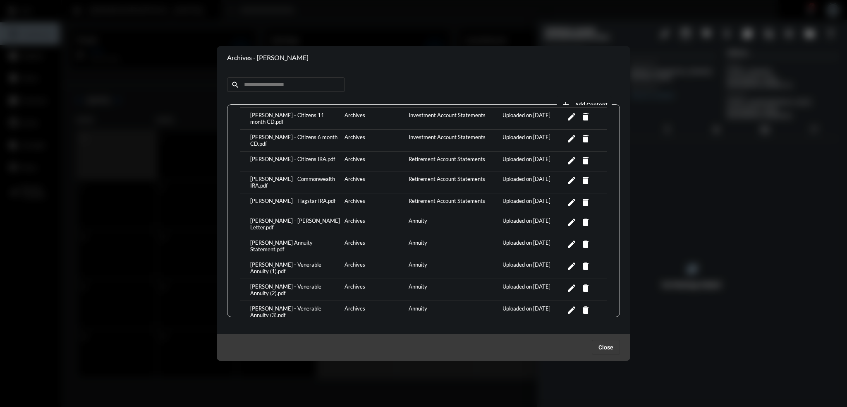
scroll to position [97, 0]
click at [280, 216] on div "[PERSON_NAME] - [PERSON_NAME] Letter.pdf" at bounding box center [295, 222] width 94 height 13
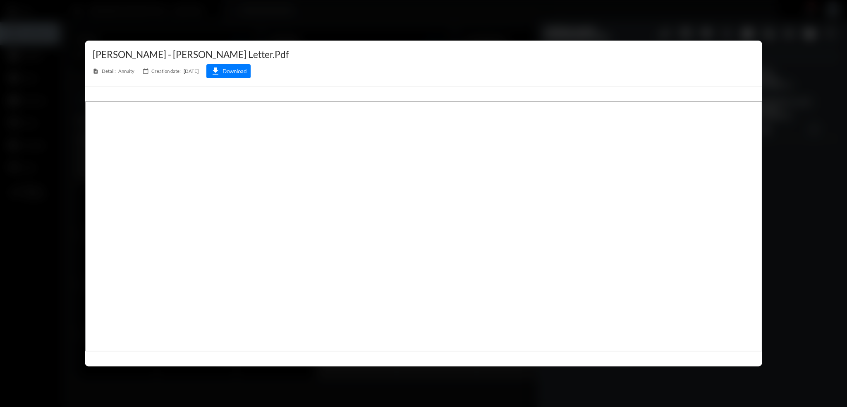
click at [339, 19] on div at bounding box center [423, 203] width 847 height 407
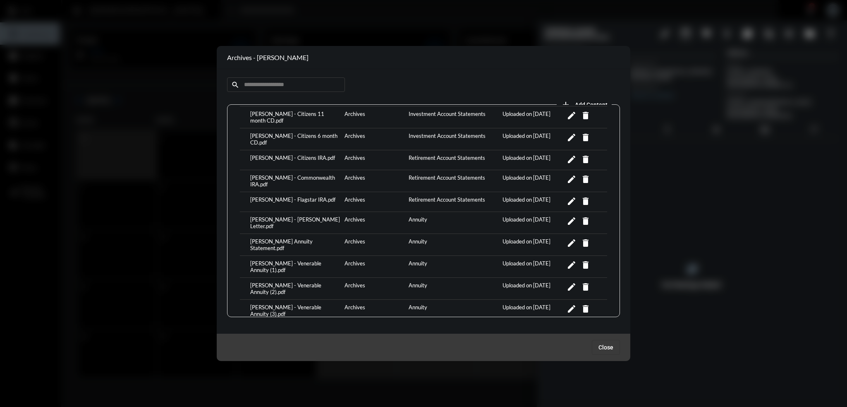
click at [291, 238] on div "[PERSON_NAME] Annuity Statement.pdf" at bounding box center [295, 244] width 94 height 13
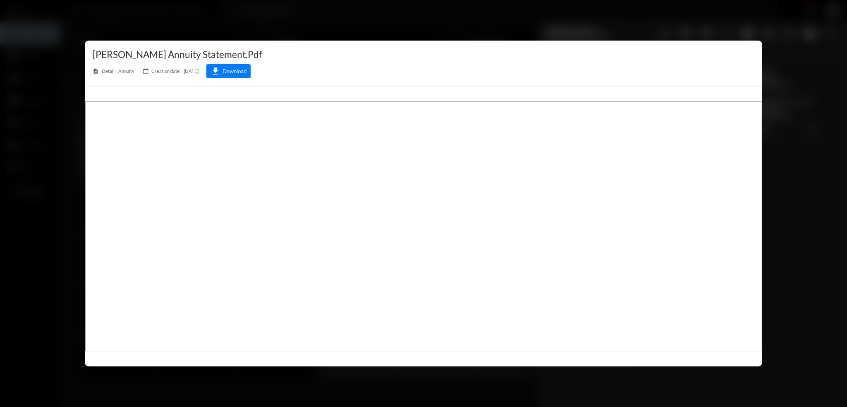
click at [339, 17] on div at bounding box center [423, 203] width 847 height 407
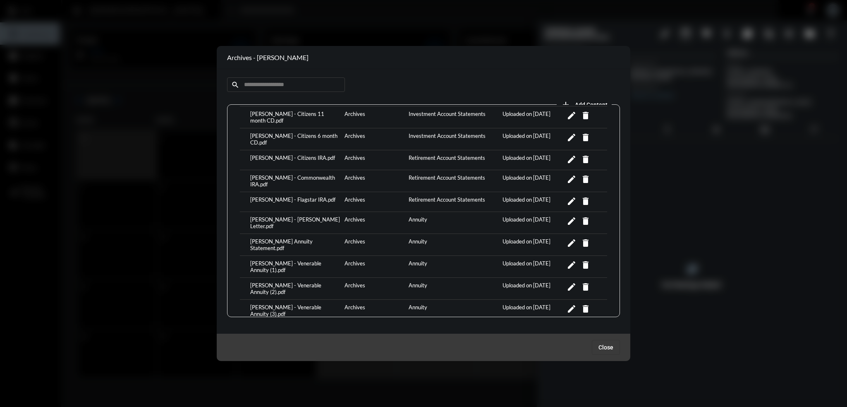
click at [285, 260] on div "[PERSON_NAME] - Venerable Annuity (1).pdf" at bounding box center [295, 266] width 94 height 13
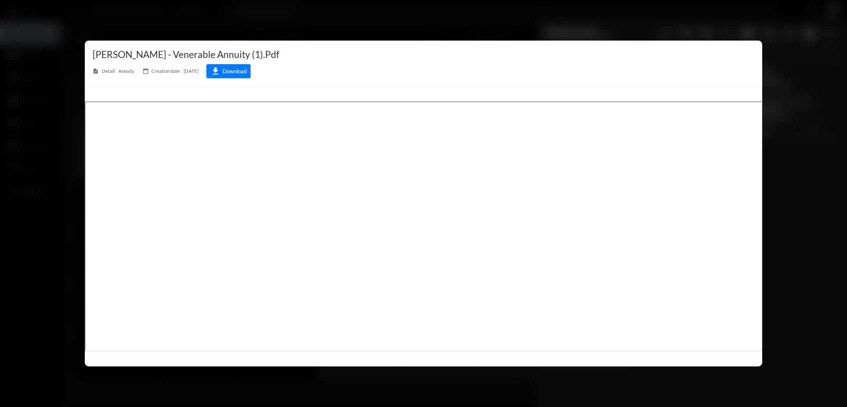
click at [339, 31] on div at bounding box center [423, 203] width 847 height 407
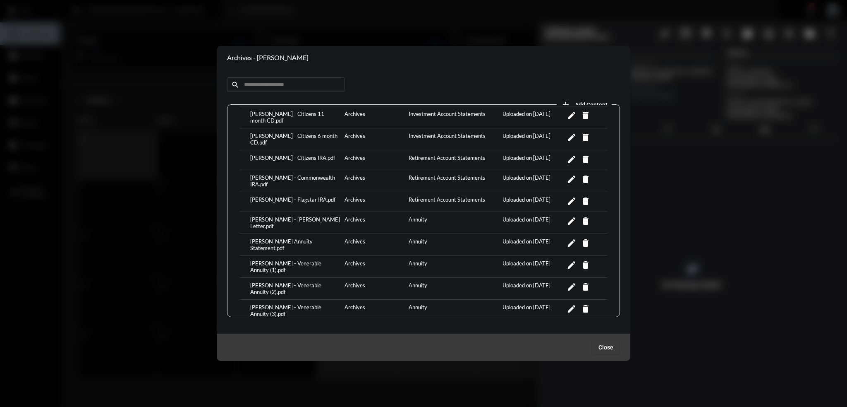
click at [304, 282] on div "[PERSON_NAME] - Venerable Annuity (2).pdf" at bounding box center [295, 288] width 94 height 13
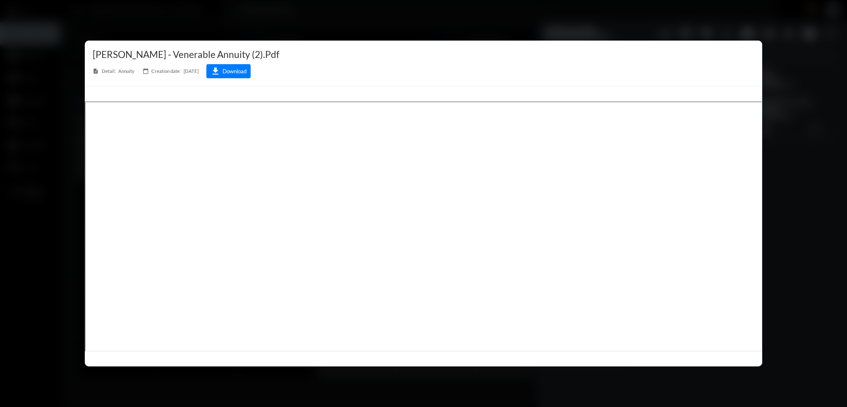
click at [339, 30] on div at bounding box center [423, 203] width 847 height 407
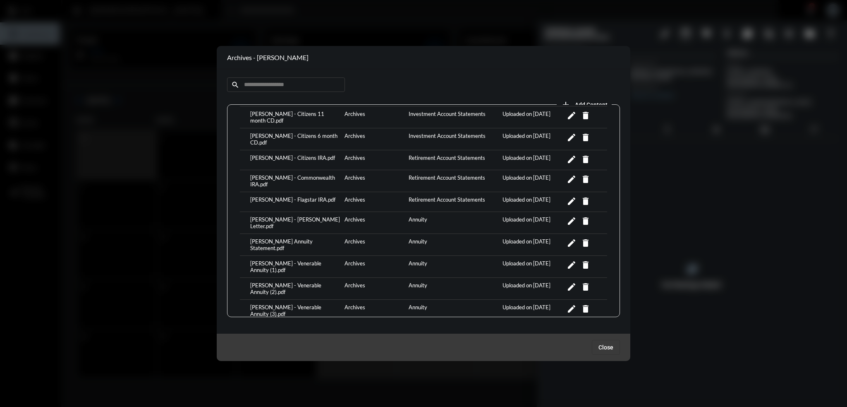
click at [293, 304] on div "[PERSON_NAME] - Venerable Annuity (3).pdf" at bounding box center [295, 310] width 94 height 13
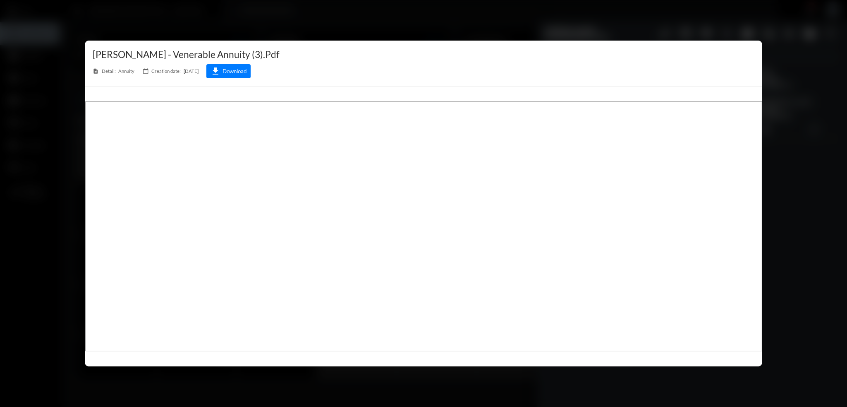
click at [319, 14] on div at bounding box center [423, 203] width 847 height 407
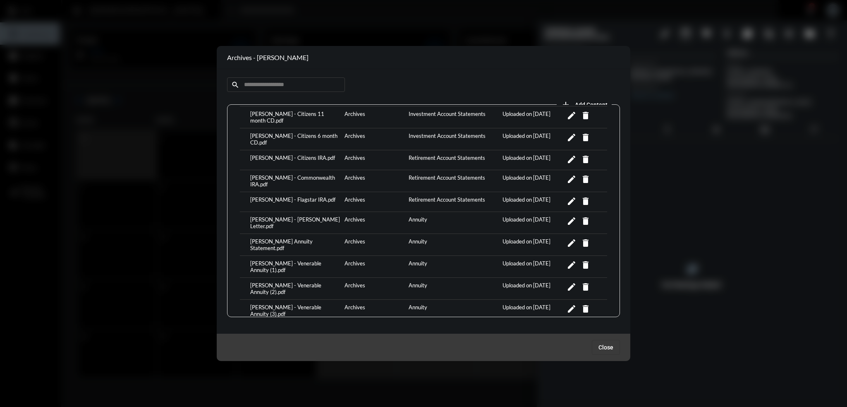
click at [317, 325] on div "[PERSON_NAME] - Venerable Annuity (4).pdf" at bounding box center [295, 331] width 94 height 13
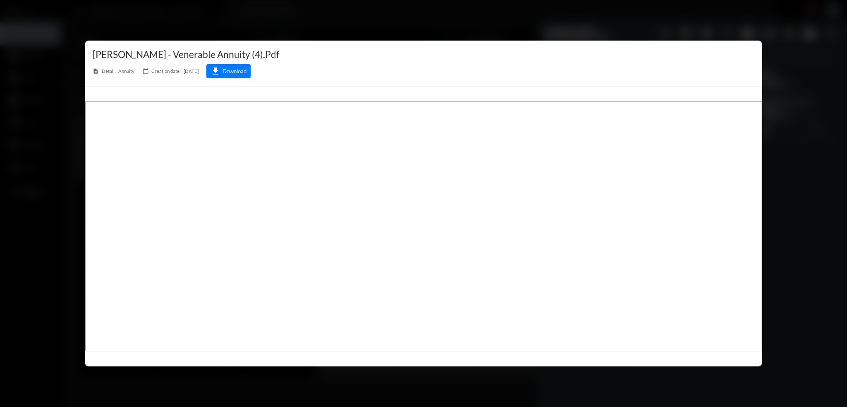
click at [177, 17] on div at bounding box center [423, 203] width 847 height 407
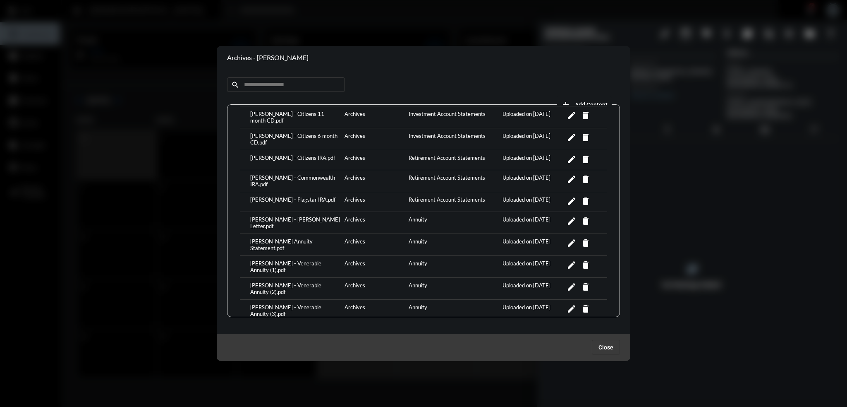
click at [339, 344] on span "Close" at bounding box center [605, 347] width 15 height 7
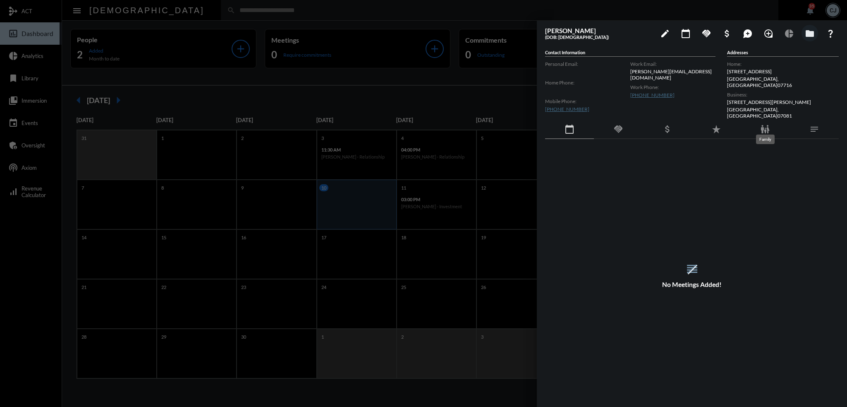
click at [339, 124] on mat-icon "family_restroom" at bounding box center [765, 129] width 10 height 10
click at [339, 168] on td "[PERSON_NAME]" at bounding box center [618, 172] width 147 height 20
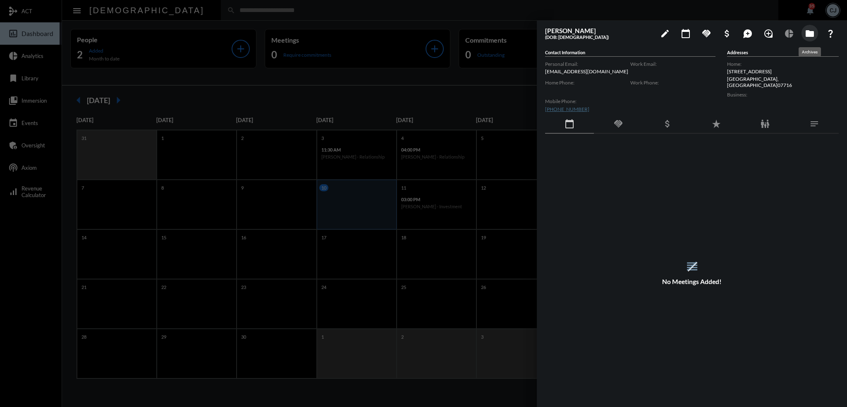
click at [339, 34] on mat-icon "folder" at bounding box center [810, 34] width 10 height 10
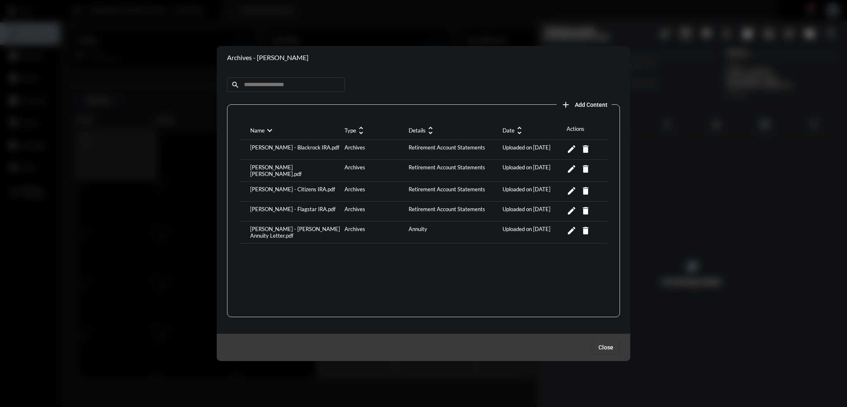
click at [269, 148] on div "[PERSON_NAME] - Blackrock IRA.pdf" at bounding box center [295, 149] width 94 height 11
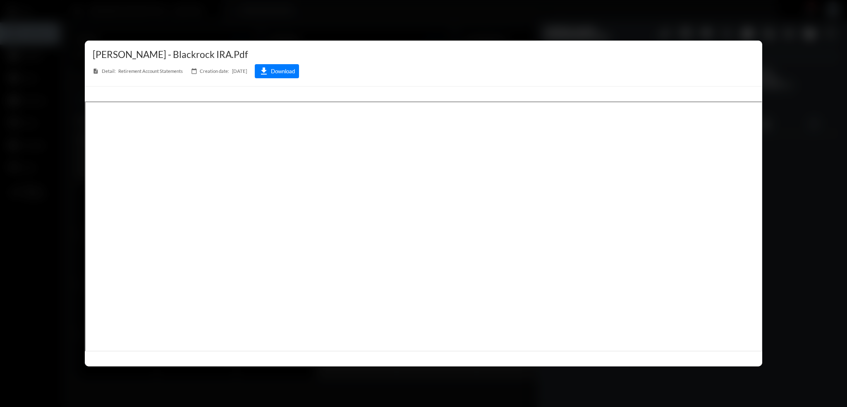
click at [264, 38] on div at bounding box center [423, 203] width 847 height 407
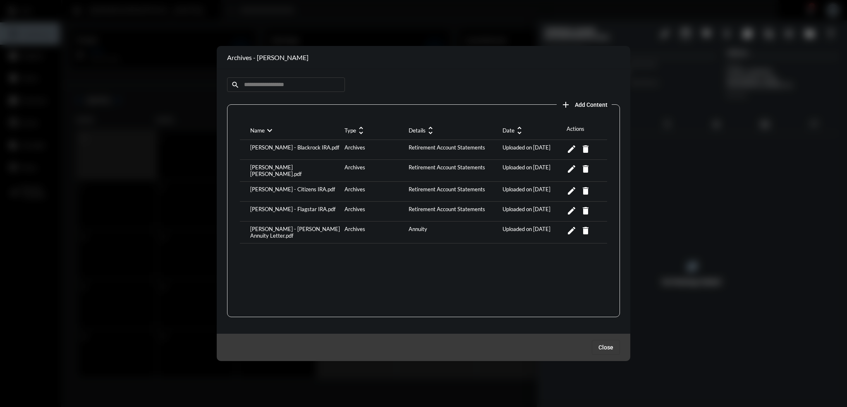
click at [291, 166] on div "[PERSON_NAME] [PERSON_NAME].pdf" at bounding box center [295, 170] width 94 height 13
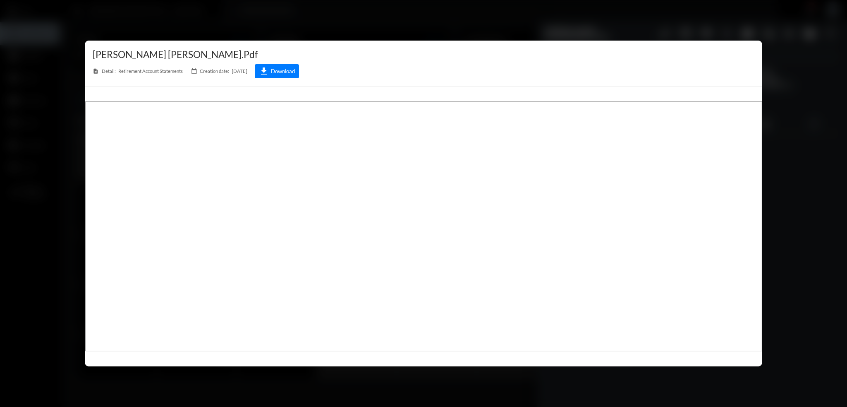
click at [339, 25] on div at bounding box center [423, 203] width 847 height 407
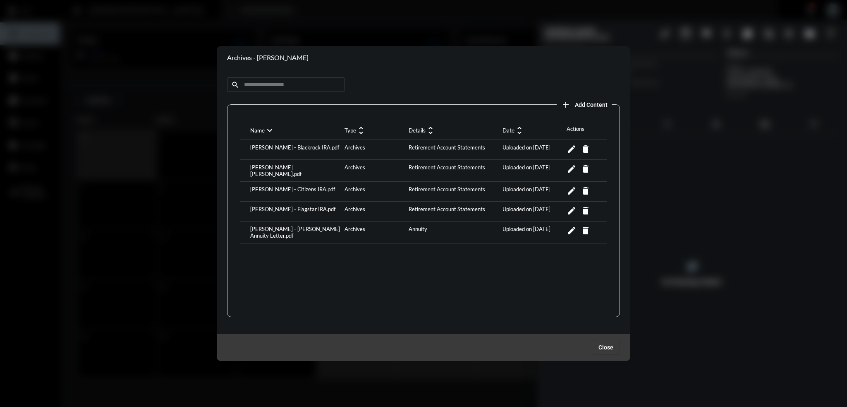
click at [289, 186] on div "[PERSON_NAME] - Citizens IRA.pdf" at bounding box center [295, 191] width 94 height 11
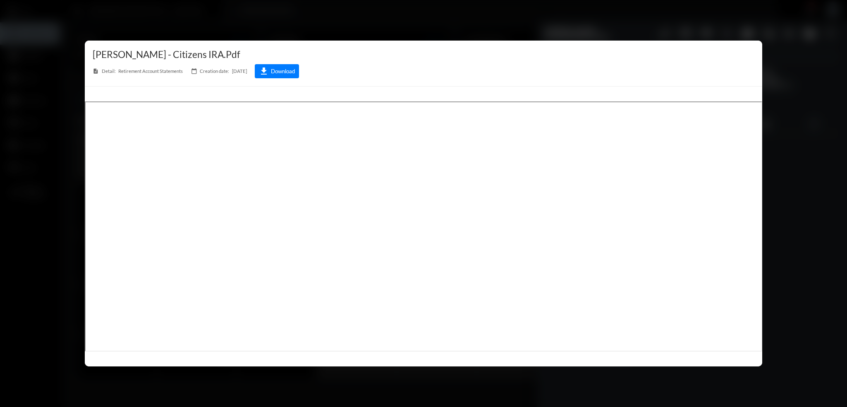
click at [339, 18] on div at bounding box center [423, 203] width 847 height 407
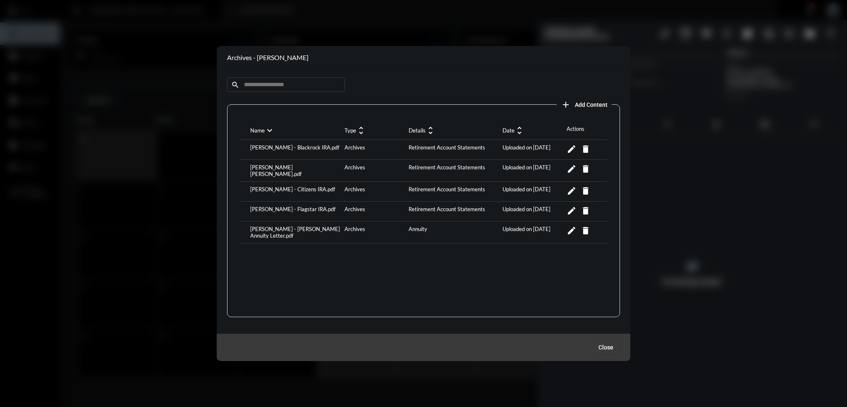
click at [300, 206] on div "[PERSON_NAME] - Flagstar IRA.pdf" at bounding box center [295, 211] width 94 height 11
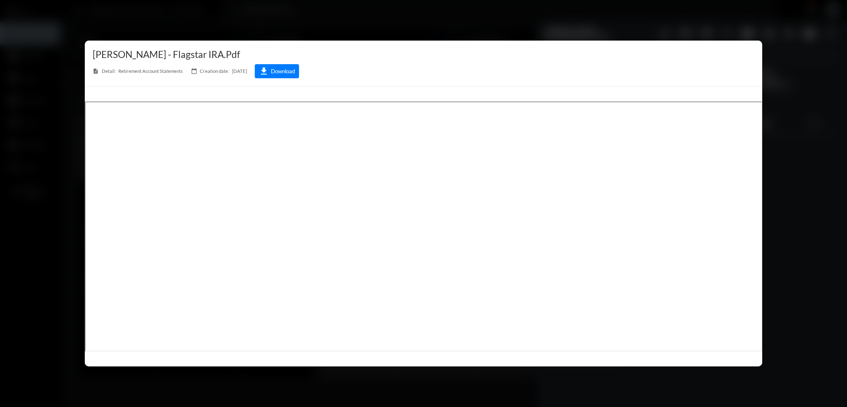
click at [334, 13] on div at bounding box center [423, 203] width 847 height 407
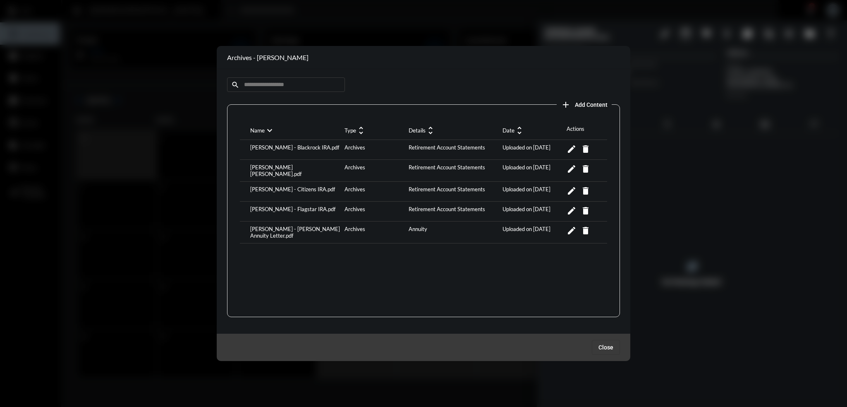
click at [285, 225] on div "[PERSON_NAME] - [PERSON_NAME] Annuity Letter.pdf" at bounding box center [295, 231] width 94 height 13
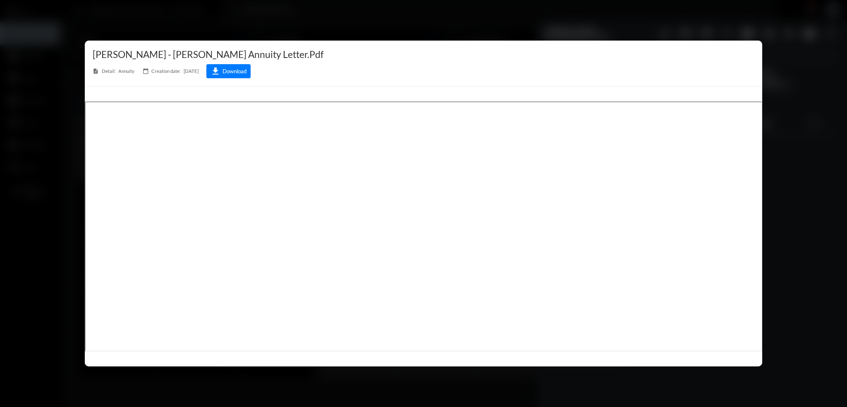
drag, startPoint x: 329, startPoint y: 18, endPoint x: 669, endPoint y: 120, distance: 355.1
click at [329, 18] on div at bounding box center [423, 203] width 847 height 407
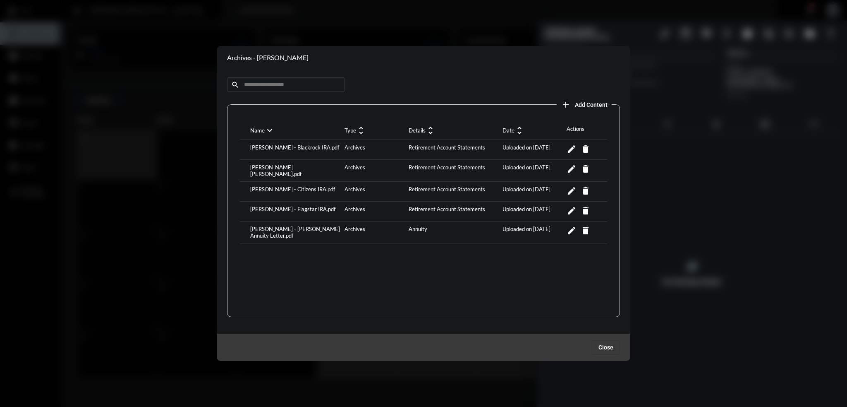
click at [339, 223] on div at bounding box center [423, 203] width 847 height 407
click at [339, 347] on span "Close" at bounding box center [605, 347] width 15 height 7
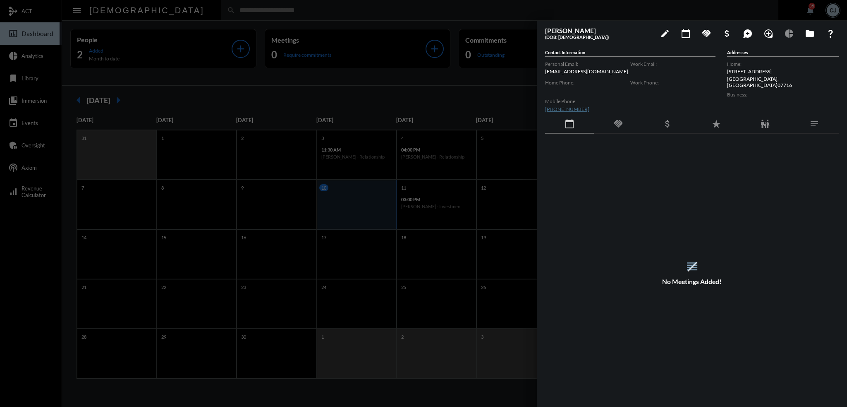
click at [339, 122] on div "family_restroom" at bounding box center [765, 124] width 49 height 19
click at [339, 165] on span "[PERSON_NAME]" at bounding box center [568, 166] width 38 height 6
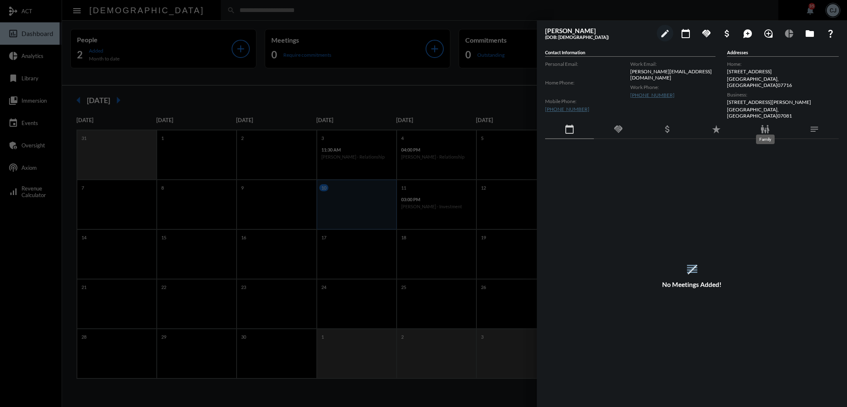
click at [339, 126] on mat-icon "family_restroom" at bounding box center [765, 129] width 10 height 10
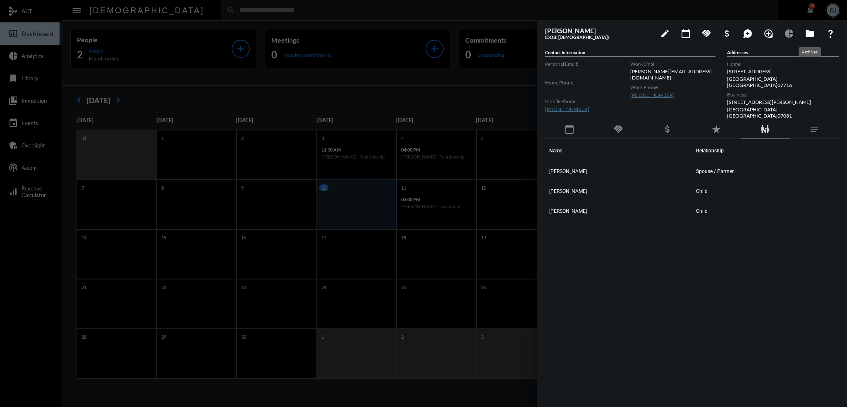
click at [339, 33] on mat-icon "folder" at bounding box center [810, 34] width 10 height 10
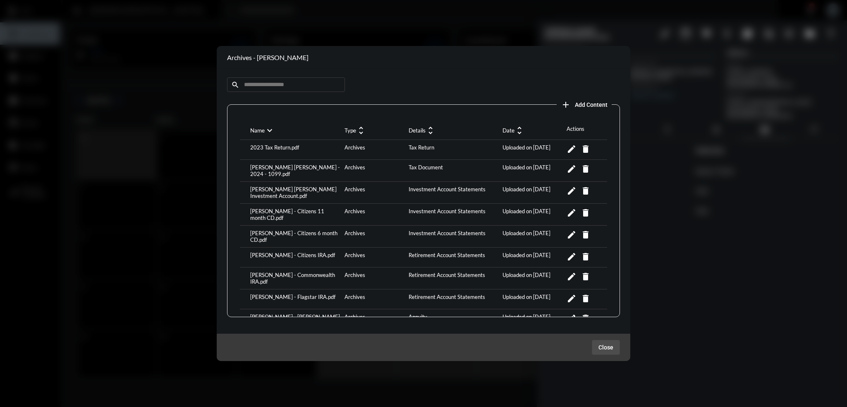
click at [339, 340] on button "Close" at bounding box center [606, 347] width 28 height 15
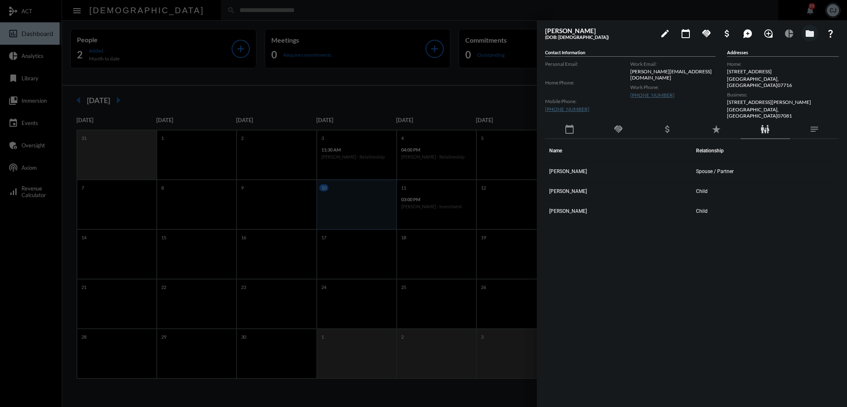
click at [339, 168] on span "[PERSON_NAME]" at bounding box center [568, 171] width 38 height 6
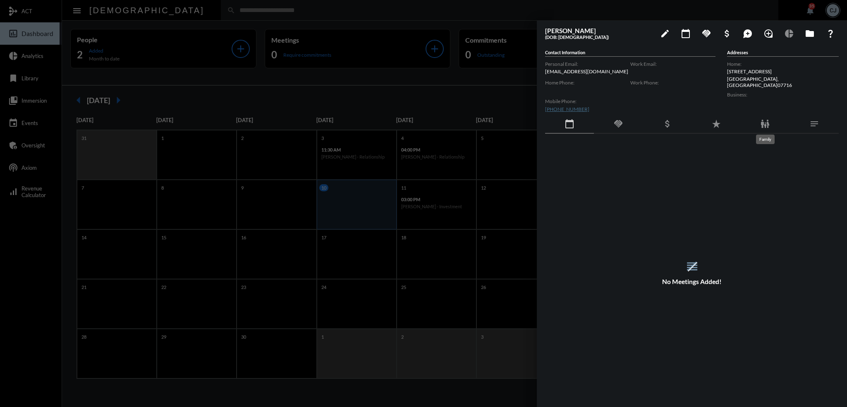
click at [339, 123] on mat-icon "family_restroom" at bounding box center [765, 124] width 10 height 10
click at [339, 168] on td "[PERSON_NAME]" at bounding box center [618, 167] width 147 height 20
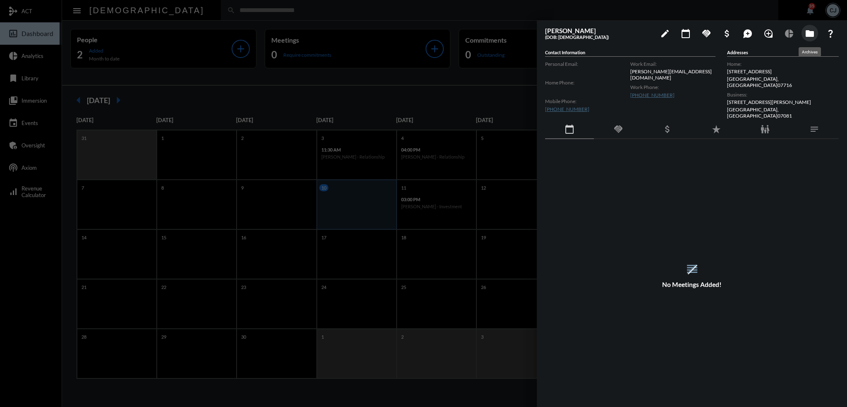
click at [339, 31] on mat-icon "folder" at bounding box center [810, 34] width 10 height 10
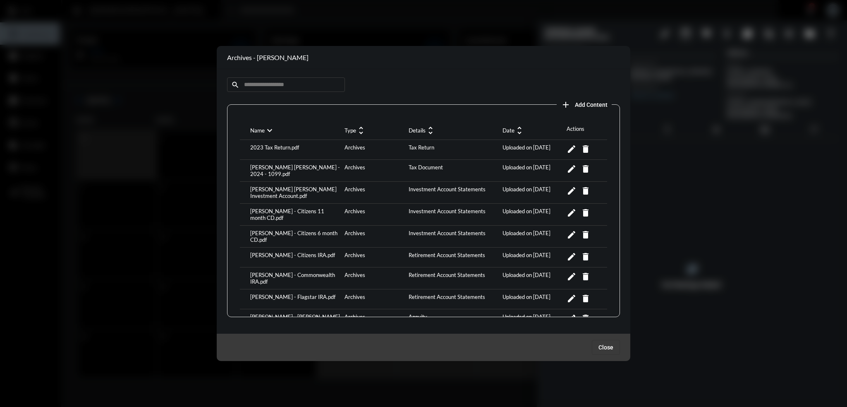
click at [268, 148] on div "2023 Tax Return.pdf" at bounding box center [295, 149] width 94 height 11
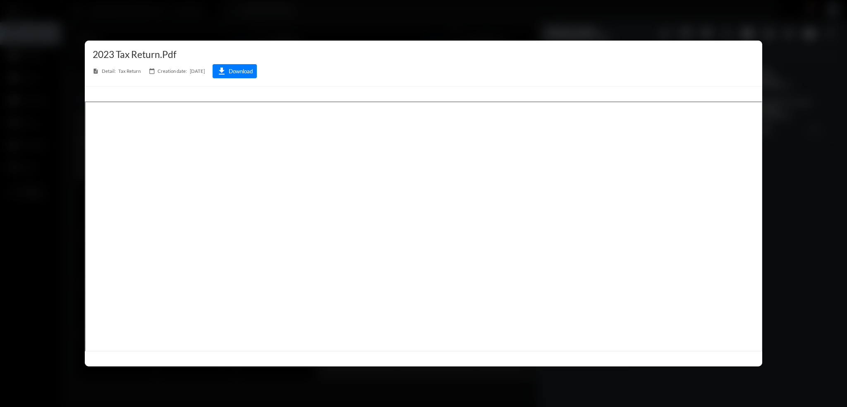
click at [339, 49] on div at bounding box center [423, 203] width 847 height 407
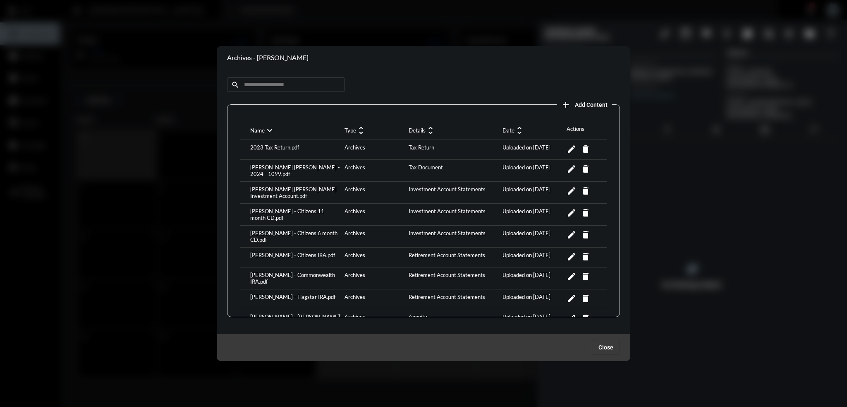
click at [339, 346] on span "Close" at bounding box center [605, 347] width 15 height 7
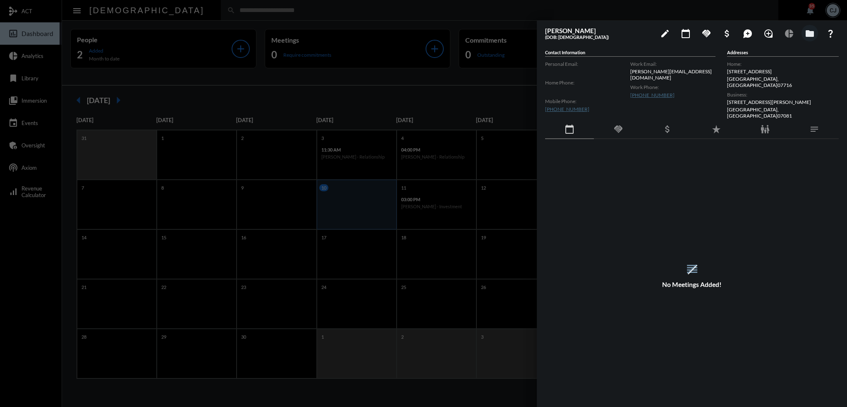
click at [339, 16] on div at bounding box center [423, 203] width 847 height 407
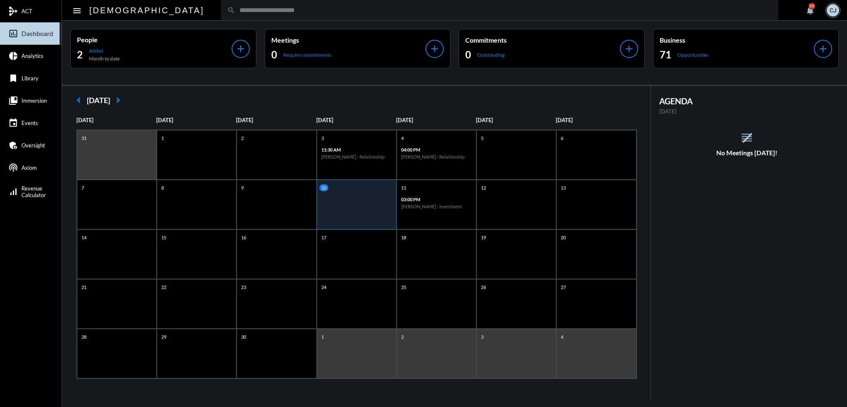
click at [339, 13] on input "text" at bounding box center [503, 10] width 537 height 7
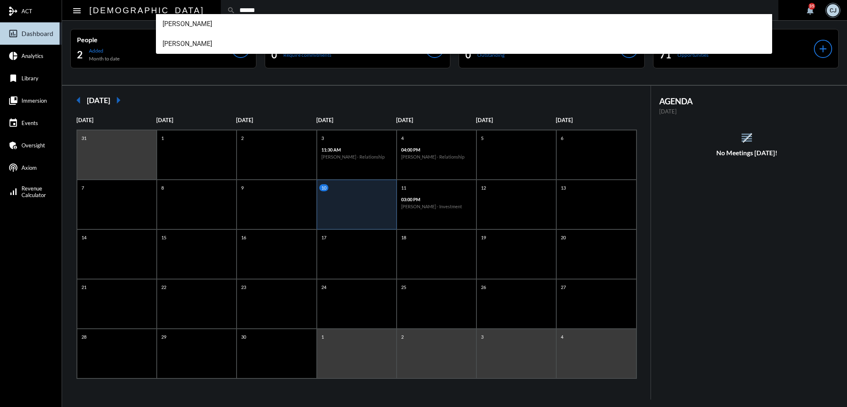
type input "******"
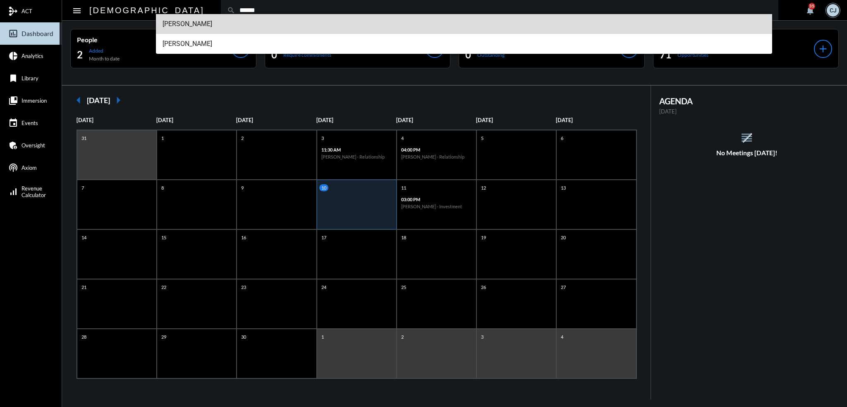
click at [178, 31] on span "[PERSON_NAME]" at bounding box center [464, 24] width 603 height 20
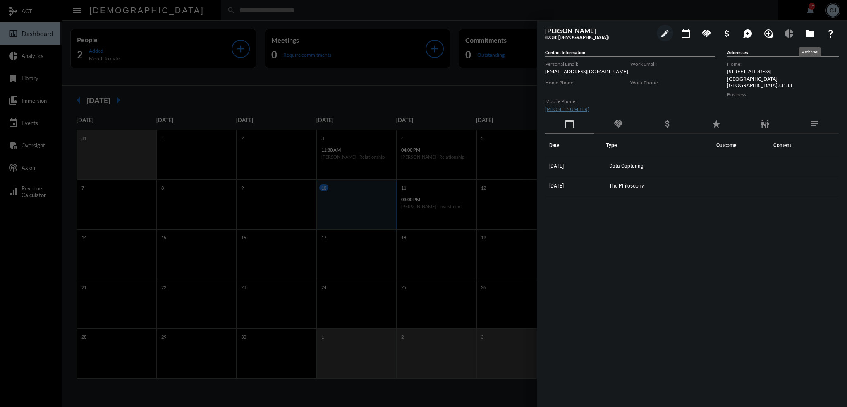
click at [339, 35] on mat-icon "folder" at bounding box center [810, 34] width 10 height 10
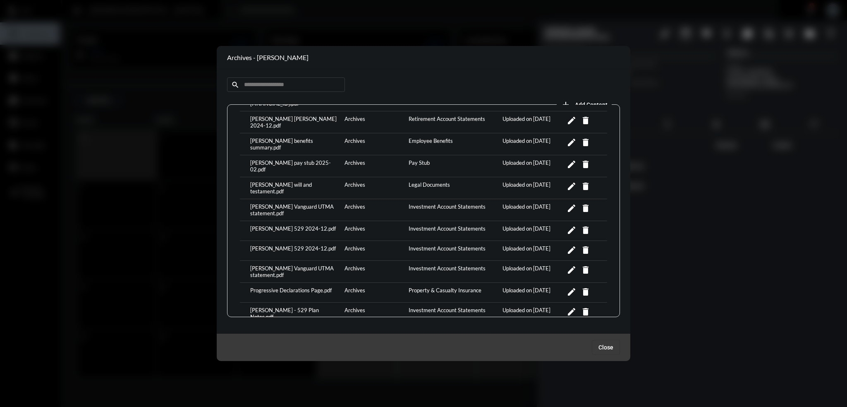
scroll to position [331, 0]
click at [308, 265] on div "[PERSON_NAME] Vanguard UTMA statement.pdf" at bounding box center [295, 271] width 94 height 13
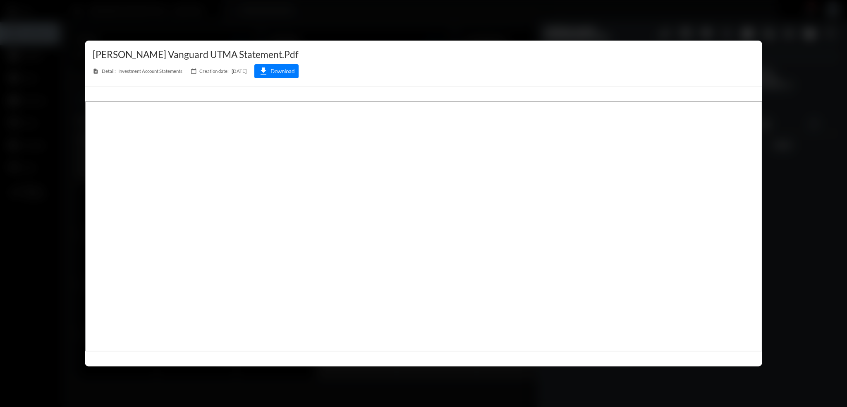
click at [339, 241] on div at bounding box center [423, 203] width 847 height 407
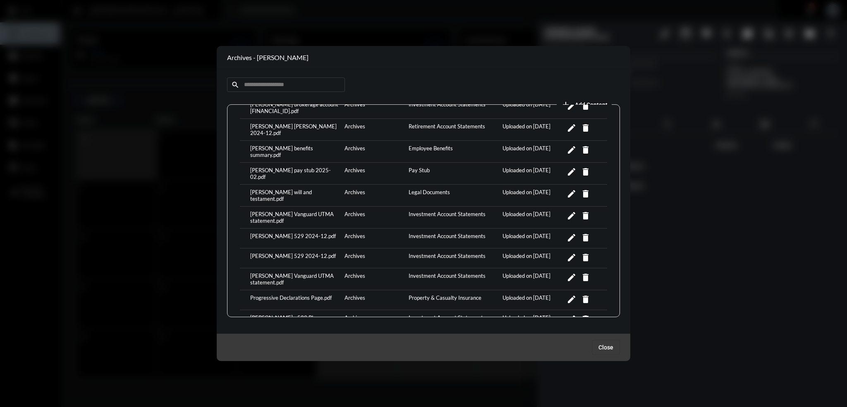
scroll to position [324, 0]
click at [303, 211] on div "[PERSON_NAME] Vanguard UTMA statement.pdf" at bounding box center [295, 217] width 94 height 13
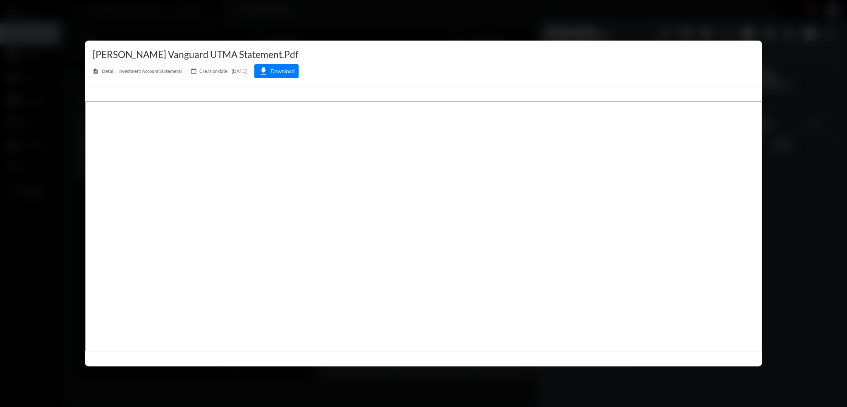
click at [339, 14] on div at bounding box center [423, 203] width 847 height 407
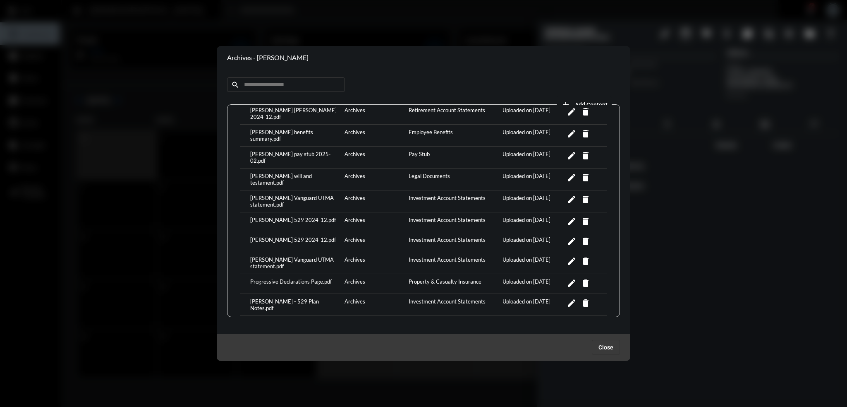
scroll to position [340, 0]
click at [299, 298] on div "[PERSON_NAME] - 529 Plan Notes.pdf" at bounding box center [295, 304] width 94 height 13
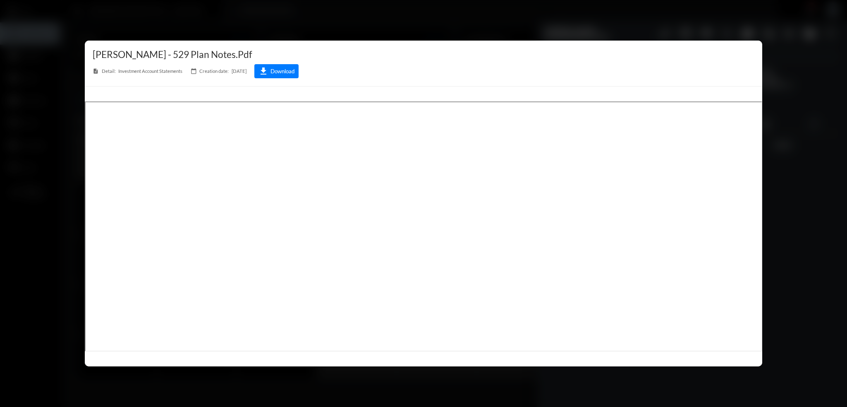
click at [339, 23] on div at bounding box center [423, 203] width 847 height 407
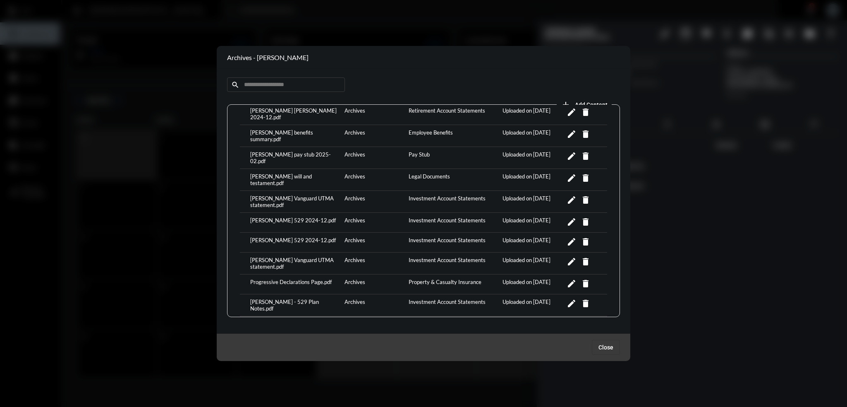
click at [306, 217] on div "[PERSON_NAME] 529 2024-12.pdf" at bounding box center [295, 222] width 94 height 11
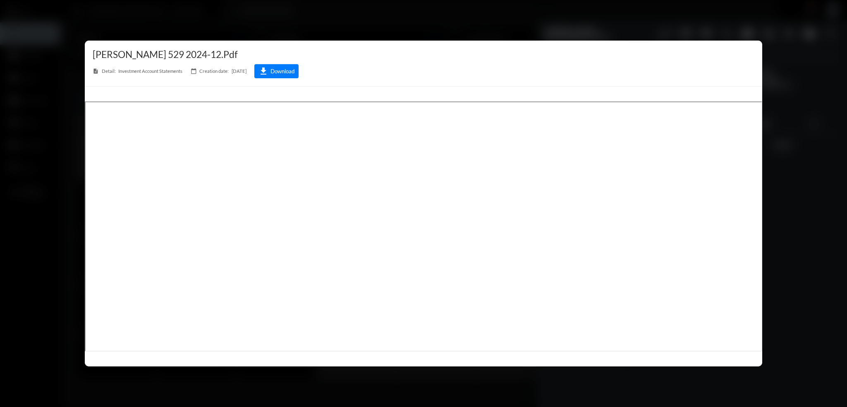
click at [339, 20] on div at bounding box center [423, 203] width 847 height 407
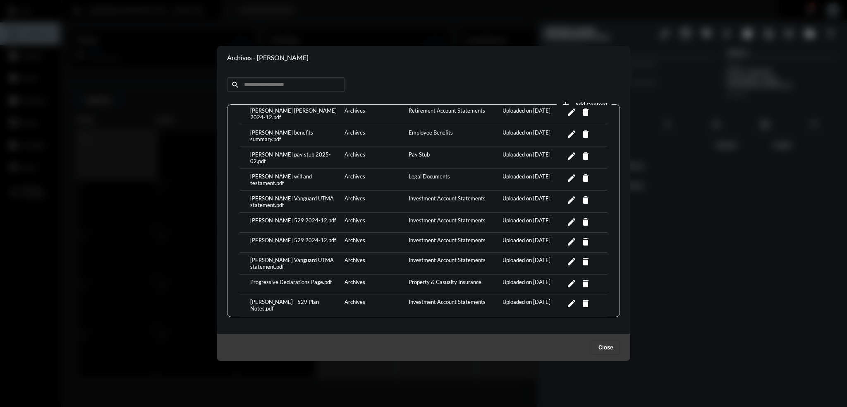
click at [305, 237] on div "[PERSON_NAME] 529 2024-12.pdf" at bounding box center [295, 242] width 94 height 11
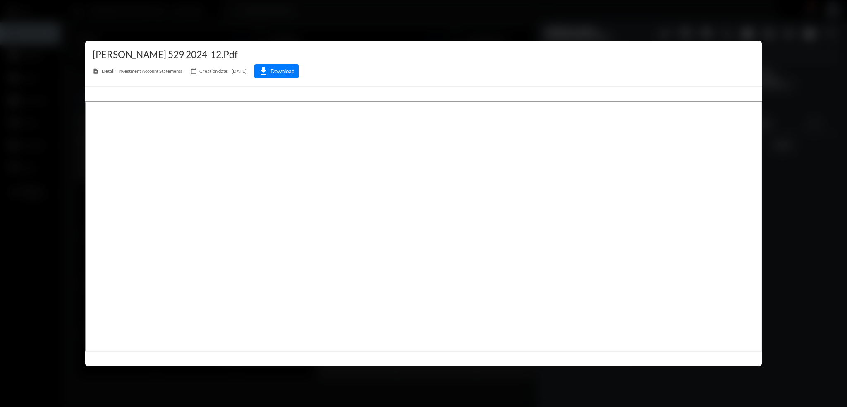
click at [339, 16] on div at bounding box center [423, 203] width 847 height 407
